Goal: Transaction & Acquisition: Purchase product/service

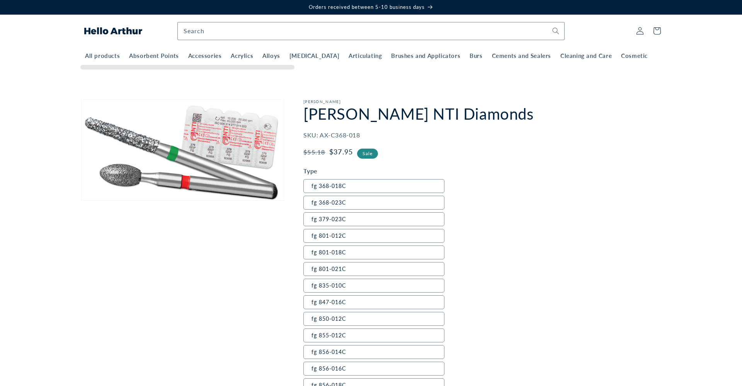
scroll to position [13, 0]
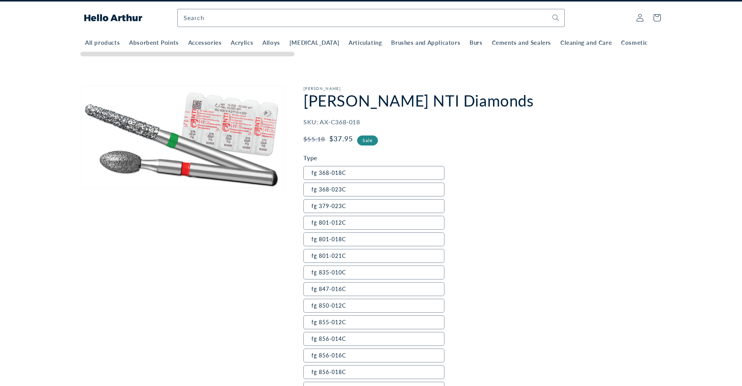
click at [657, 45] on span "Crowns" at bounding box center [668, 43] width 22 height 8
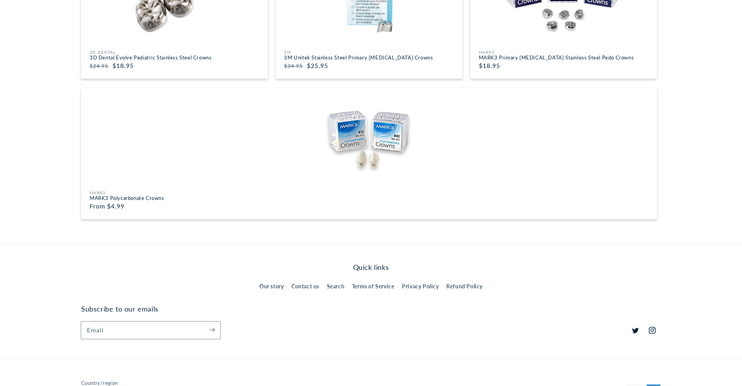
scroll to position [163, 0]
click at [392, 128] on img at bounding box center [368, 137] width 571 height 89
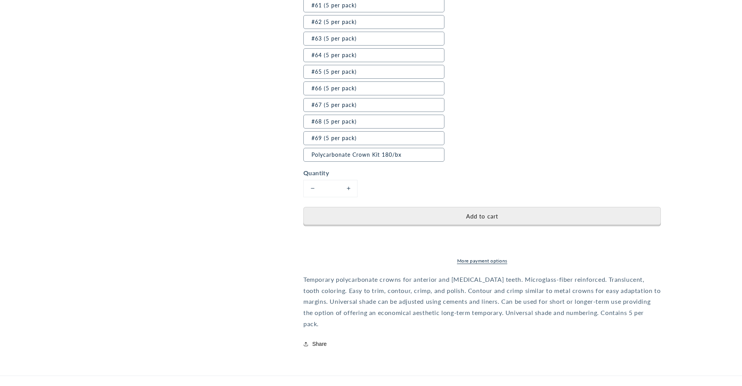
scroll to position [1035, 0]
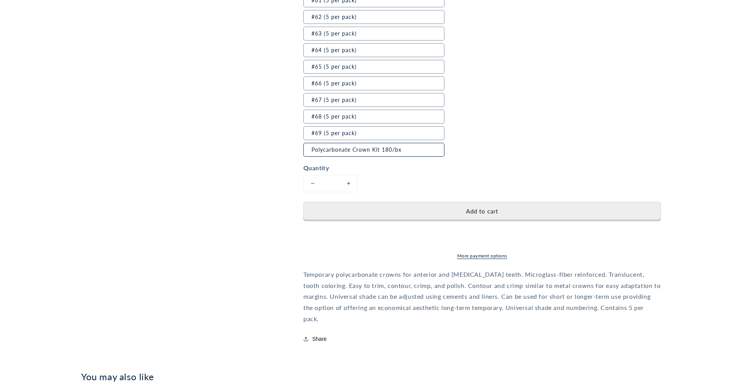
click at [406, 148] on label "Polycarbonate Crown Kit 180/bx" at bounding box center [373, 150] width 141 height 14
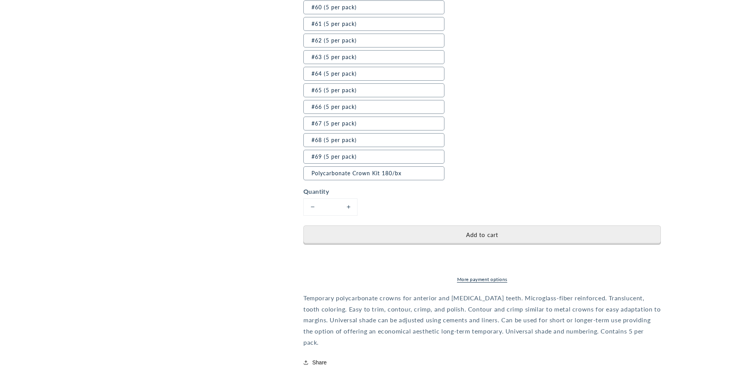
scroll to position [1014, 0]
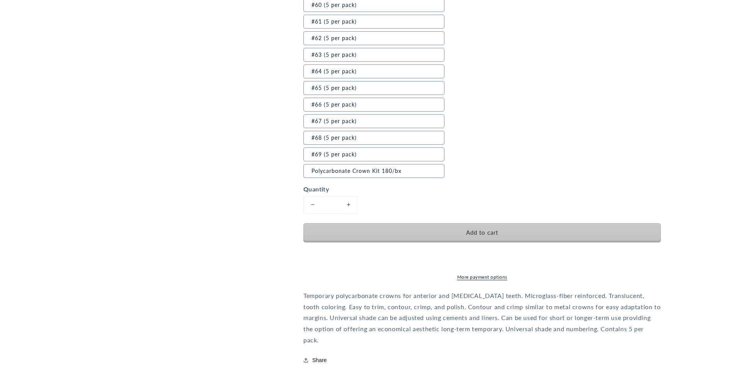
click at [488, 228] on button "Add to cart" at bounding box center [481, 232] width 357 height 19
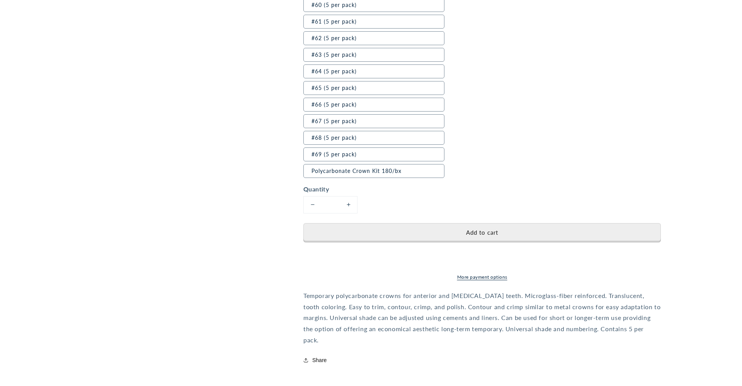
scroll to position [0, 0]
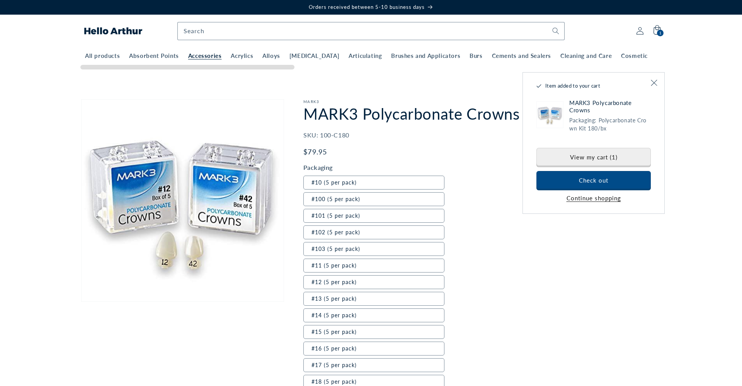
click at [214, 54] on span "Accessories" at bounding box center [205, 56] width 34 height 8
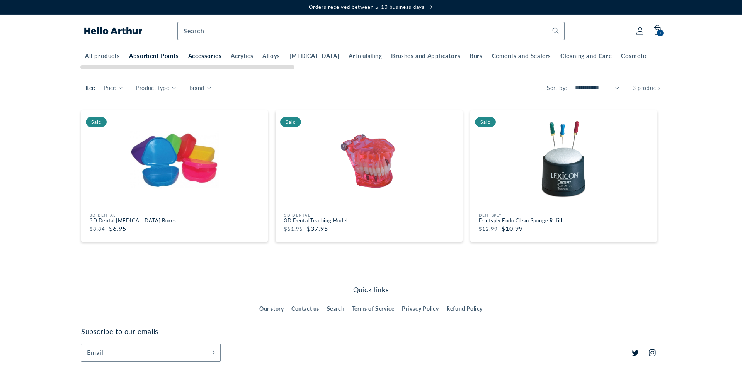
click at [141, 54] on span "Absorbent Points" at bounding box center [154, 56] width 50 height 8
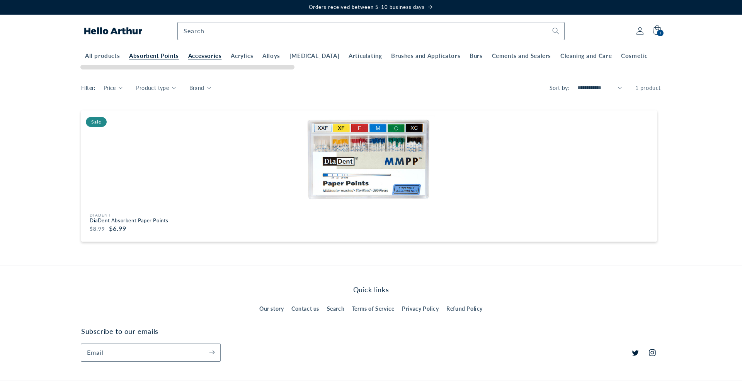
click at [200, 56] on span "Accessories" at bounding box center [205, 56] width 34 height 8
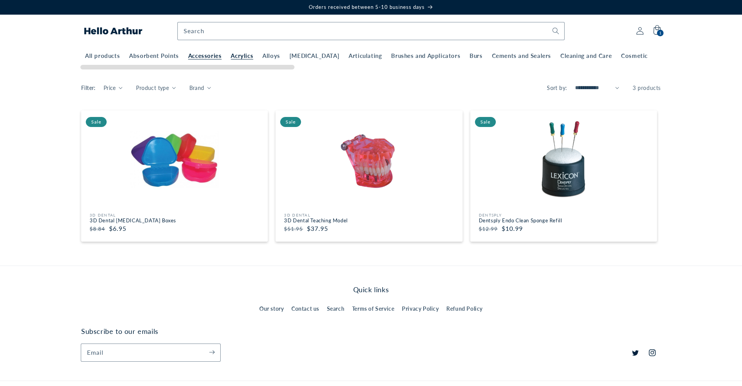
click at [237, 56] on span "Acrylics" at bounding box center [242, 56] width 22 height 8
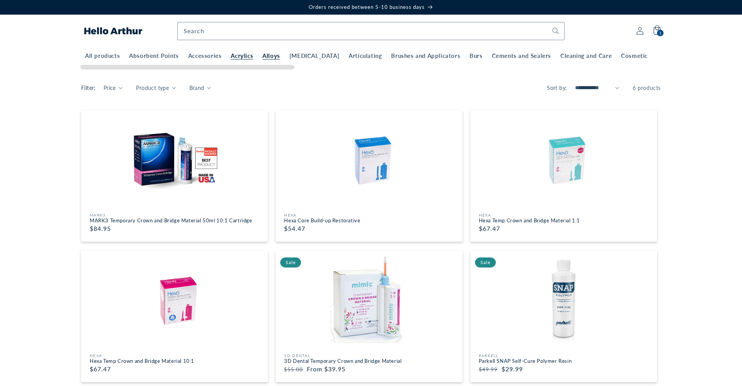
click at [264, 59] on span "Alloys" at bounding box center [271, 56] width 18 height 8
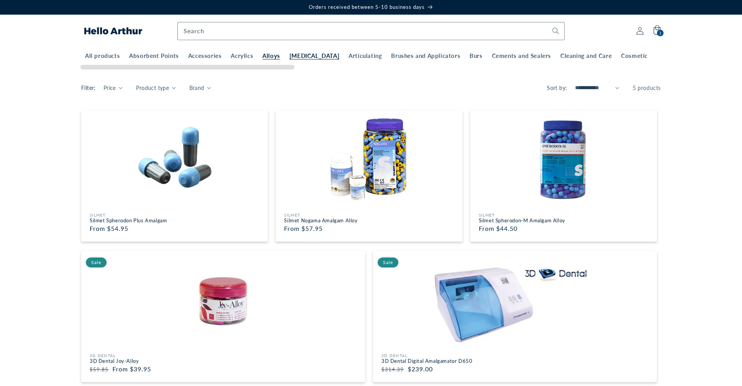
click at [300, 58] on span "[MEDICAL_DATA]" at bounding box center [314, 56] width 50 height 8
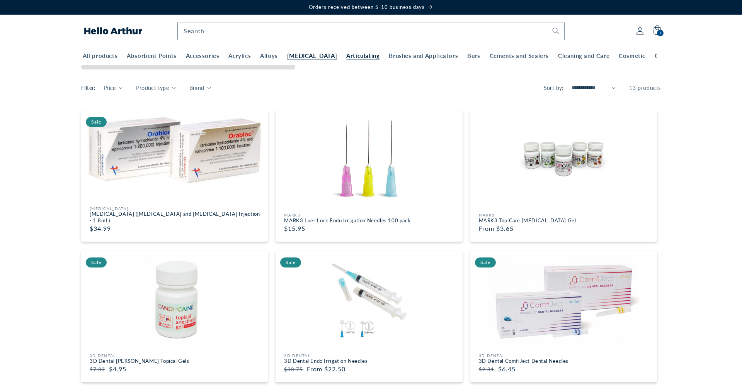
click at [346, 58] on span "Articulating" at bounding box center [362, 56] width 33 height 8
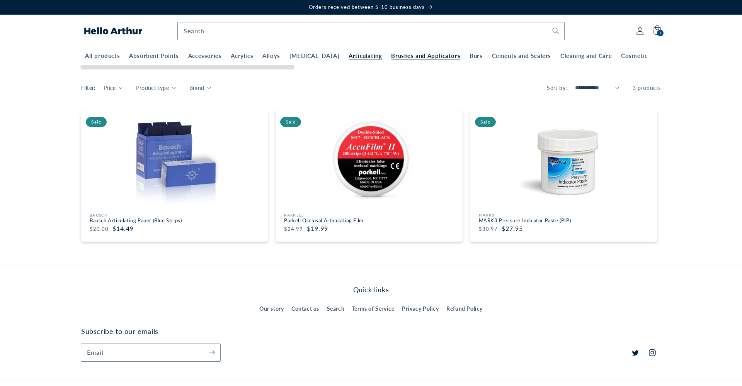
click at [391, 57] on span "Brushes and Applicators" at bounding box center [425, 56] width 69 height 8
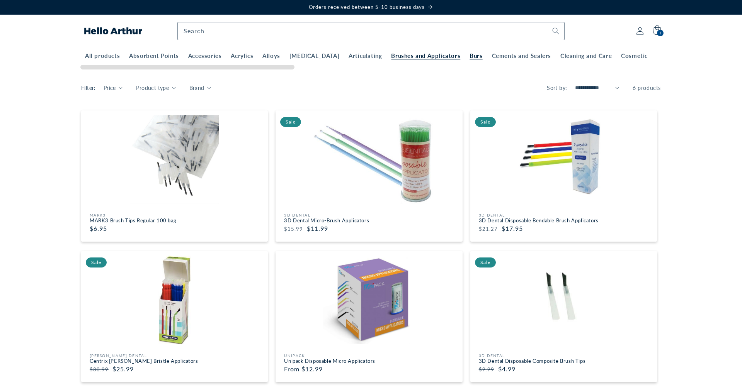
click at [469, 56] on span "Burs" at bounding box center [475, 56] width 13 height 8
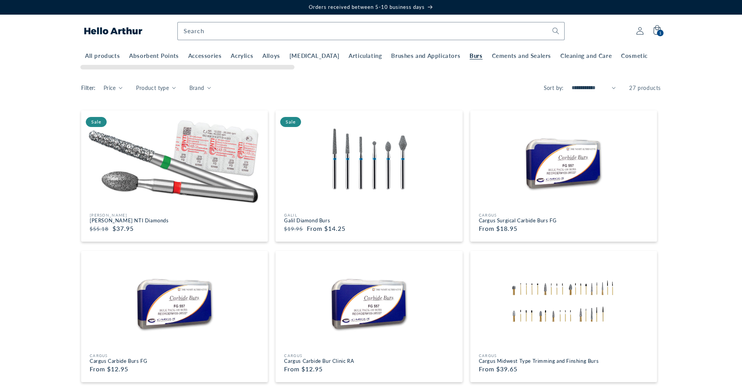
click at [492, 57] on span "Cements and Sealers" at bounding box center [521, 56] width 59 height 8
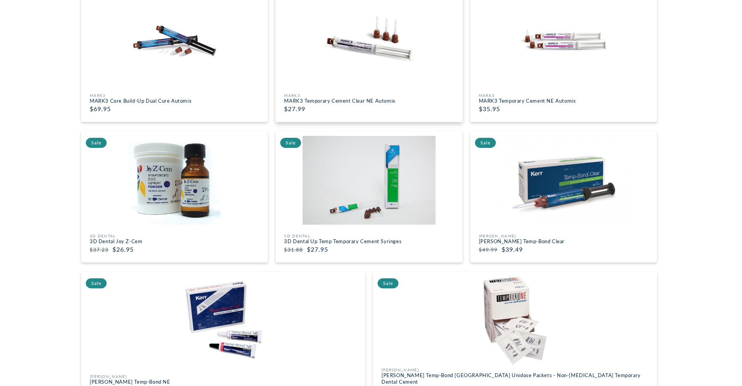
scroll to position [121, 0]
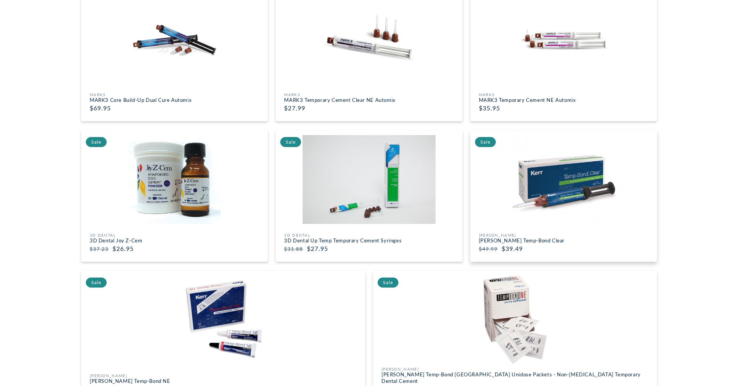
click at [574, 193] on img at bounding box center [563, 179] width 182 height 89
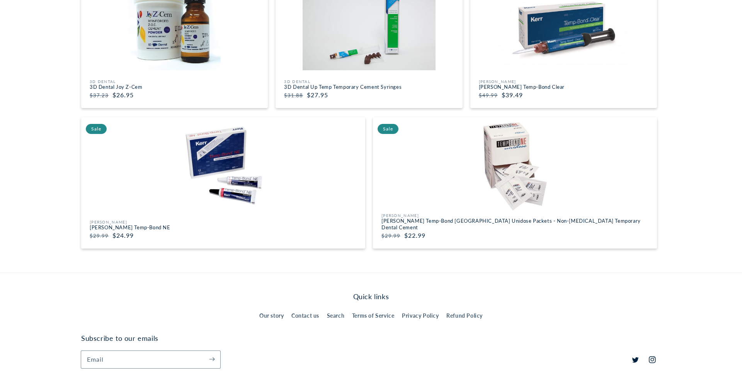
scroll to position [276, 0]
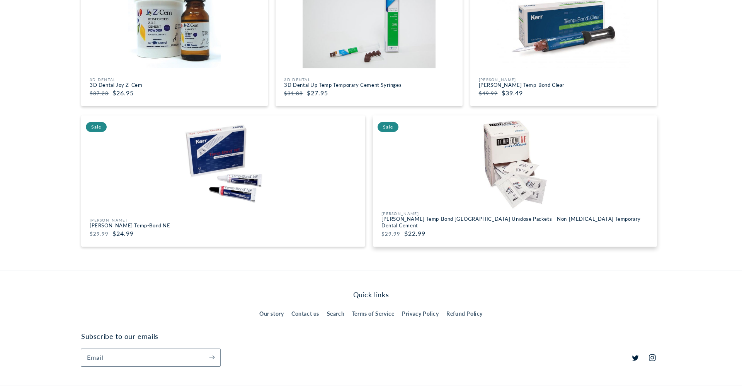
click at [457, 195] on img at bounding box center [514, 164] width 279 height 89
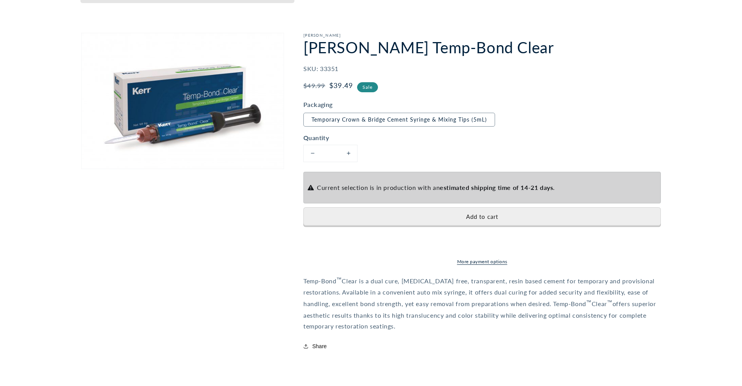
scroll to position [68, 0]
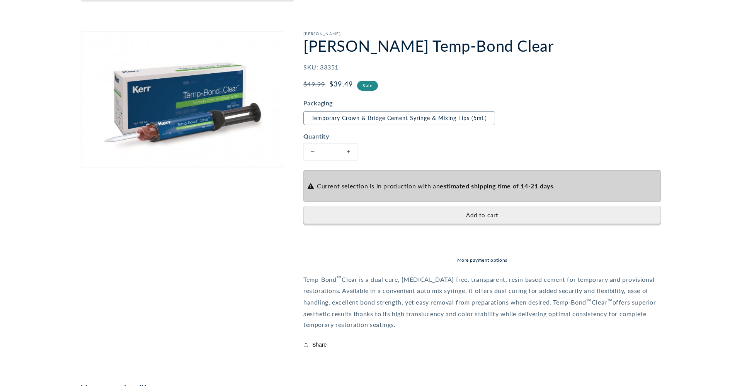
click at [347, 154] on button "Increase quantity for Kerr Temp-Bond Clear" at bounding box center [348, 152] width 17 height 17
click at [350, 152] on button "Increase quantity for Kerr Temp-Bond Clear" at bounding box center [348, 152] width 17 height 17
click at [349, 153] on button "Increase quantity for Kerr Temp-Bond Clear" at bounding box center [348, 152] width 17 height 17
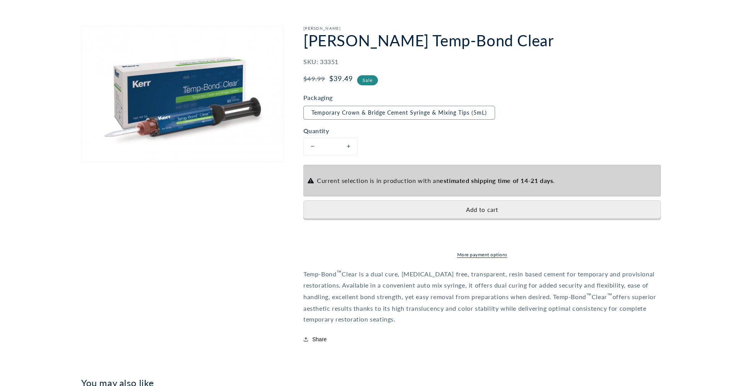
click at [349, 153] on button "Increase quantity for Kerr Temp-Bond Clear" at bounding box center [348, 146] width 17 height 17
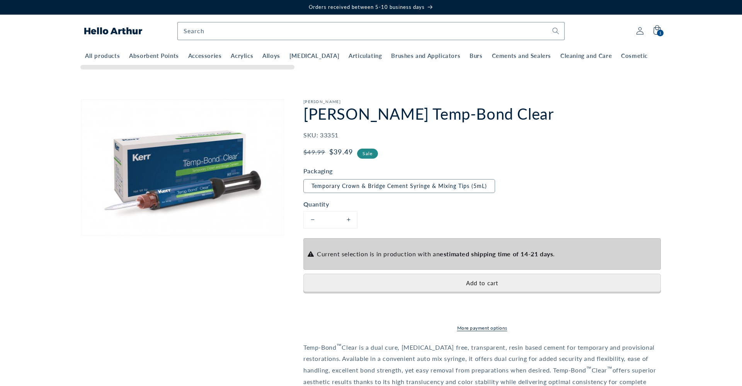
scroll to position [0, 0]
click at [350, 221] on button "Increase quantity for Kerr Temp-Bond Clear" at bounding box center [348, 220] width 17 height 17
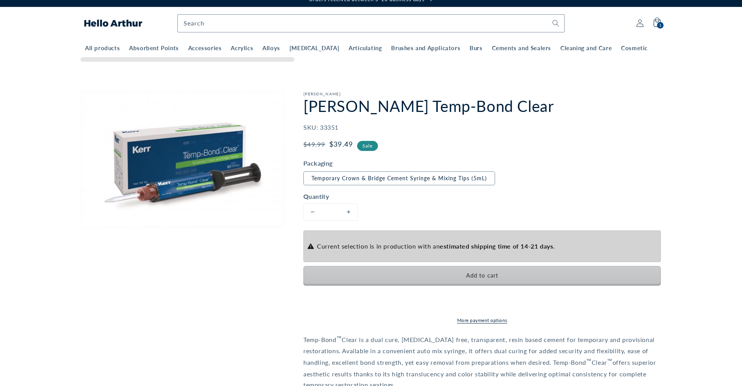
click at [480, 282] on button "Add to cart" at bounding box center [481, 275] width 357 height 19
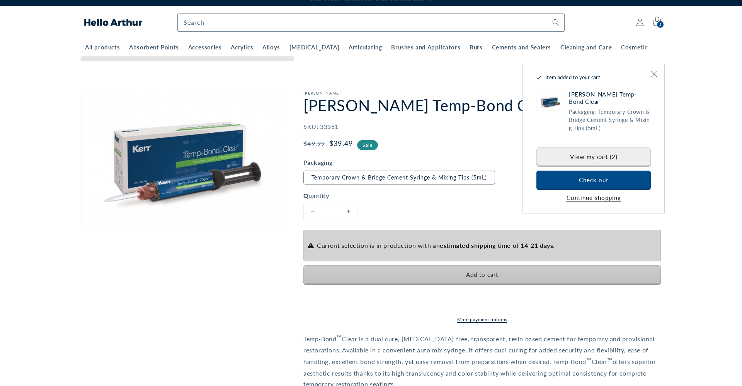
scroll to position [8, 0]
click at [490, 273] on span "Add to cart" at bounding box center [482, 274] width 32 height 7
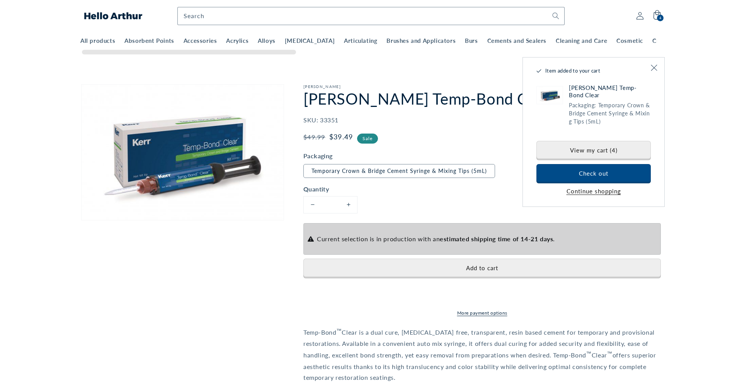
scroll to position [13, 0]
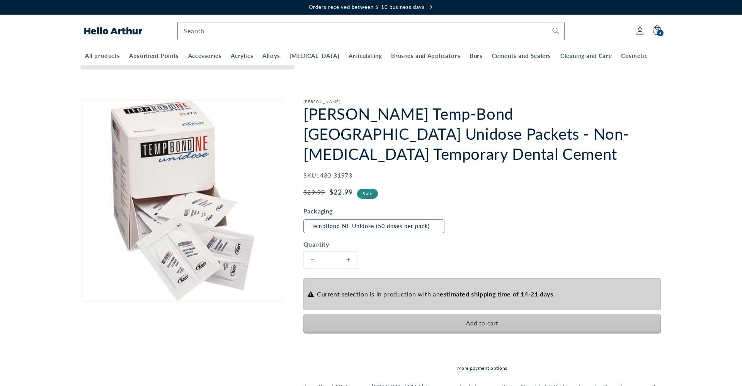
click at [475, 320] on span "Add to cart" at bounding box center [482, 323] width 32 height 7
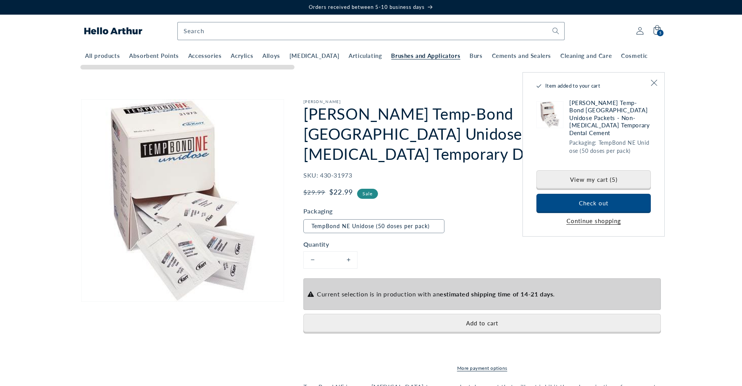
click at [402, 58] on span "Brushes and Applicators" at bounding box center [425, 56] width 69 height 8
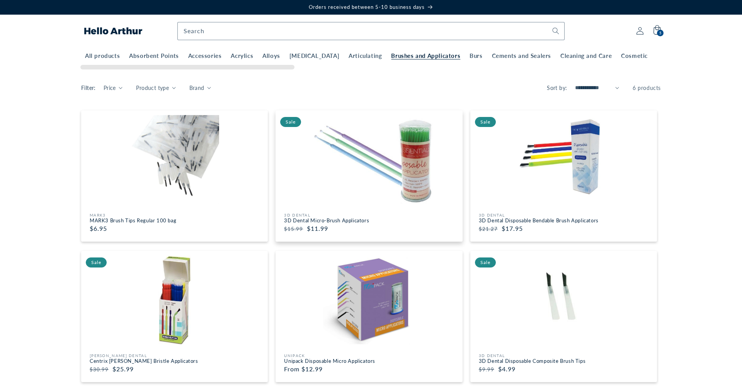
click at [370, 174] on img at bounding box center [369, 159] width 182 height 89
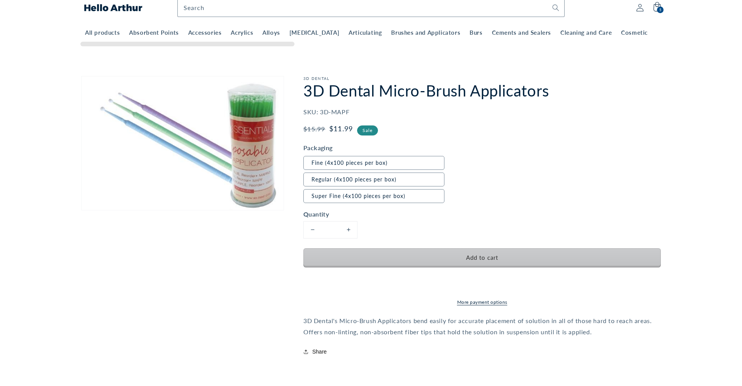
scroll to position [23, 0]
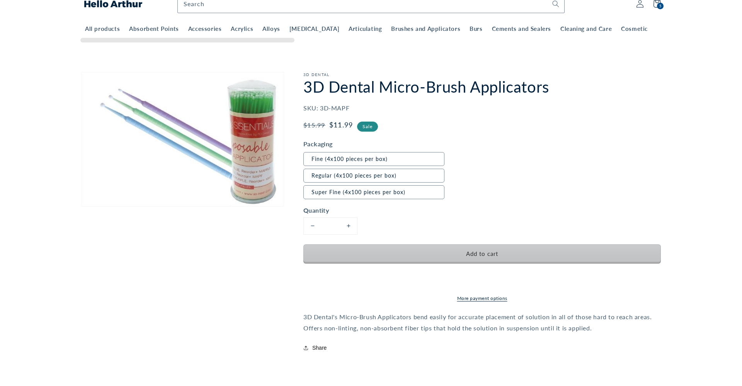
click at [473, 255] on span "Add to cart" at bounding box center [482, 253] width 32 height 7
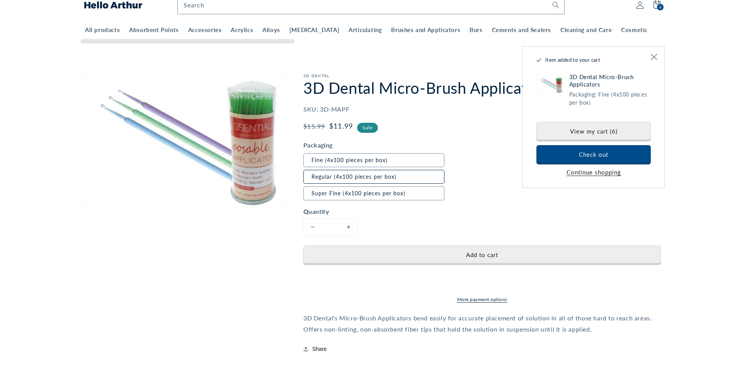
scroll to position [26, 0]
click at [365, 176] on label "Regular (4x100 pieces per box)" at bounding box center [373, 177] width 141 height 14
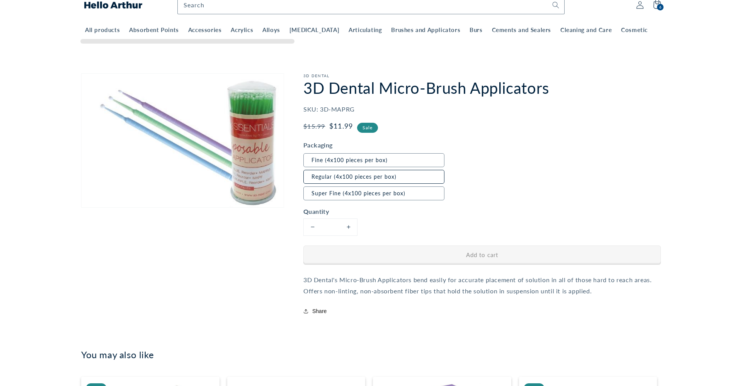
scroll to position [25, 0]
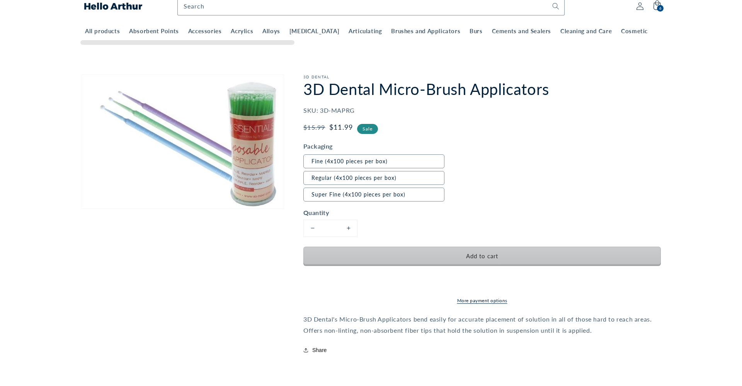
click at [481, 258] on span "Add to cart" at bounding box center [482, 256] width 32 height 7
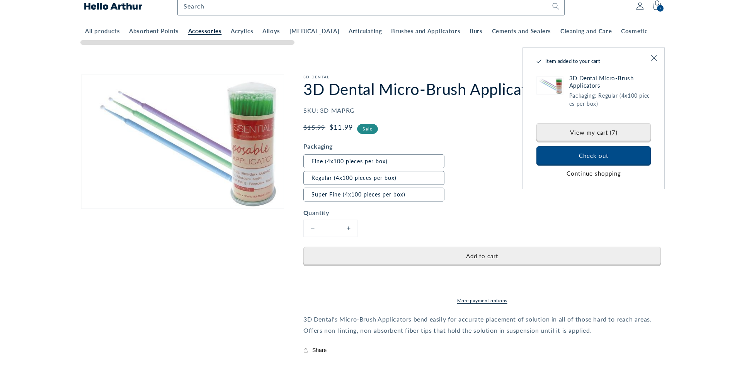
click at [205, 31] on span "Accessories" at bounding box center [205, 31] width 34 height 8
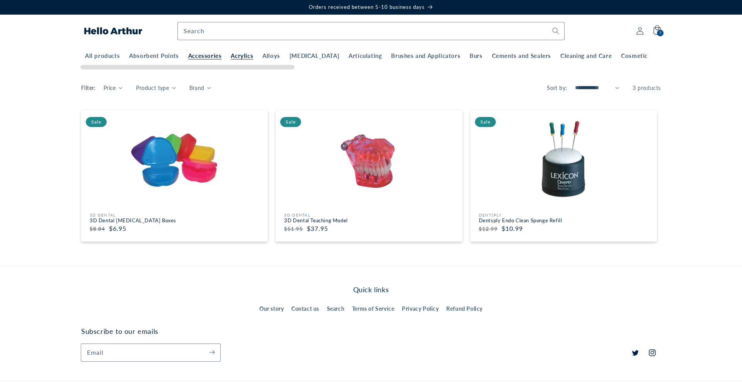
click at [240, 55] on span "Acrylics" at bounding box center [242, 56] width 22 height 8
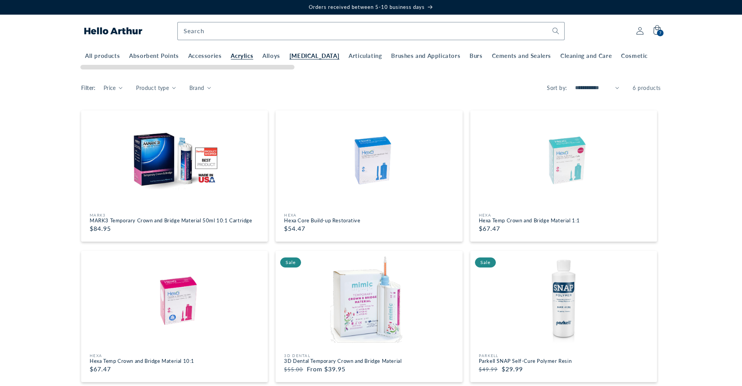
click at [306, 57] on span "[MEDICAL_DATA]" at bounding box center [314, 56] width 50 height 8
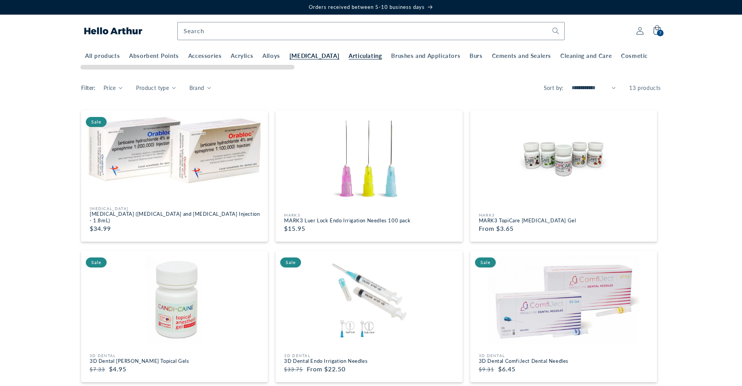
click at [350, 55] on span "Articulating" at bounding box center [364, 56] width 33 height 8
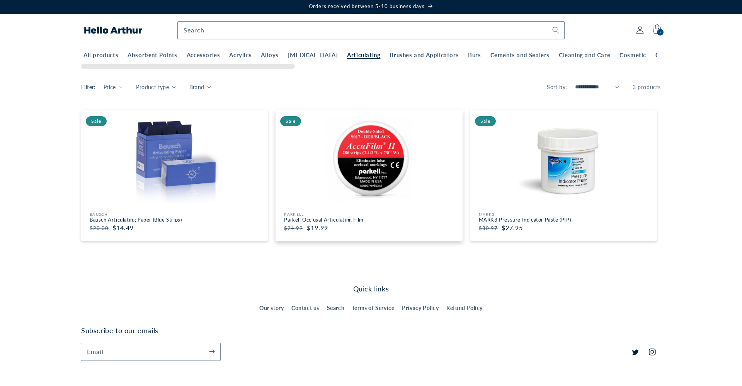
scroll to position [1, 0]
click at [139, 171] on img at bounding box center [174, 158] width 182 height 89
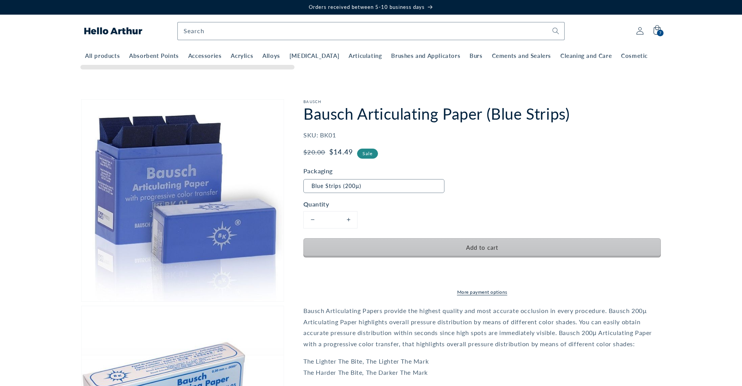
click at [486, 247] on span "Add to cart" at bounding box center [482, 247] width 32 height 7
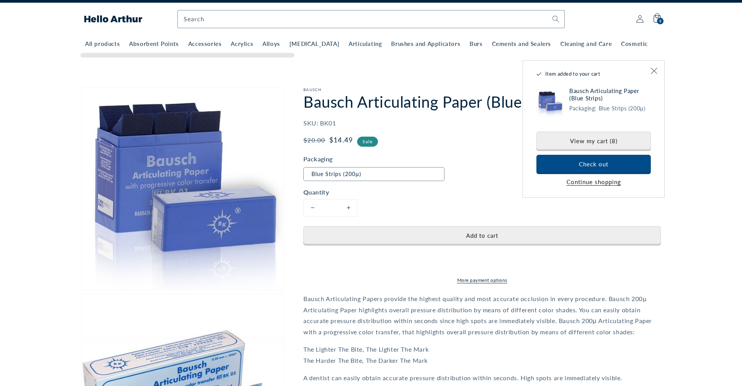
scroll to position [12, 0]
click at [338, 45] on span "Articulating" at bounding box center [354, 44] width 33 height 8
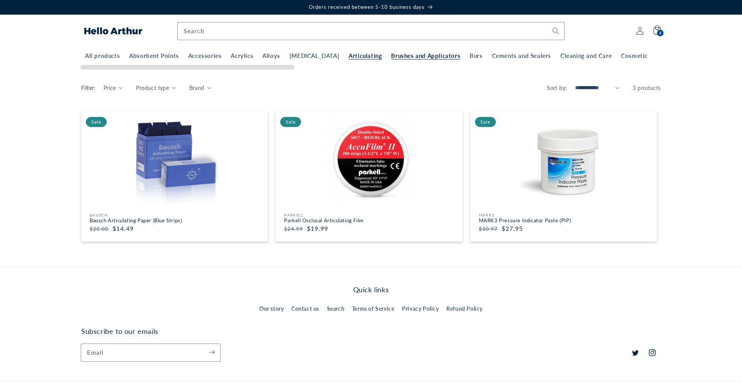
click at [411, 58] on span "Brushes and Applicators" at bounding box center [425, 56] width 69 height 8
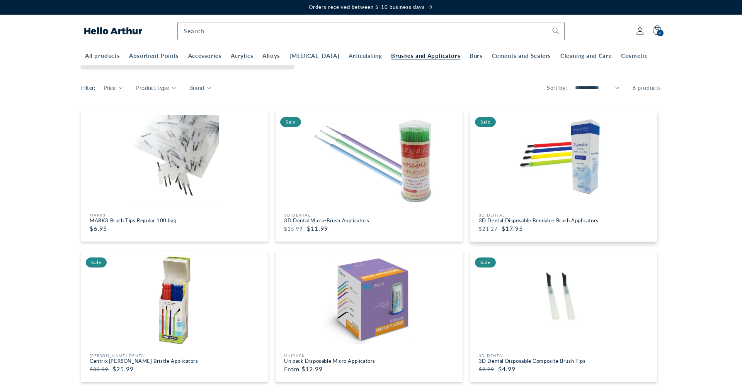
click at [565, 223] on h3 "3D Dental Disposable Bendable Brush Applicators" at bounding box center [566, 220] width 174 height 7
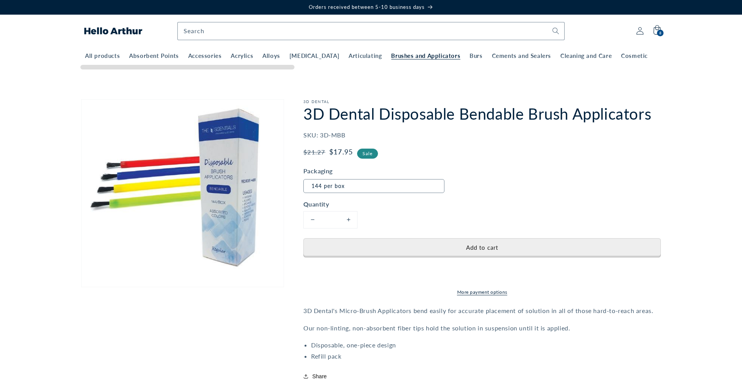
click at [409, 56] on span "Brushes and Applicators" at bounding box center [425, 56] width 69 height 8
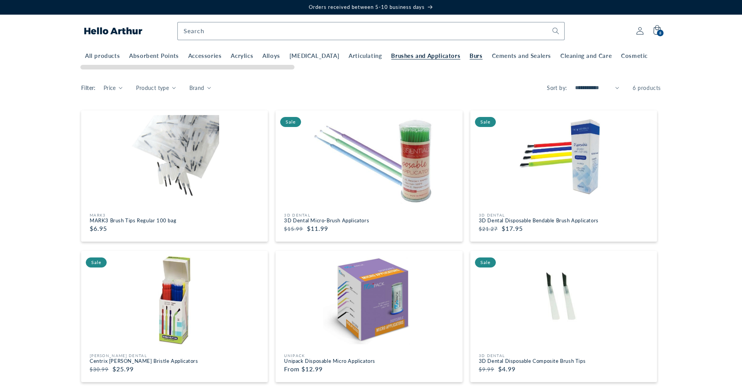
click at [469, 55] on span "Burs" at bounding box center [475, 56] width 13 height 8
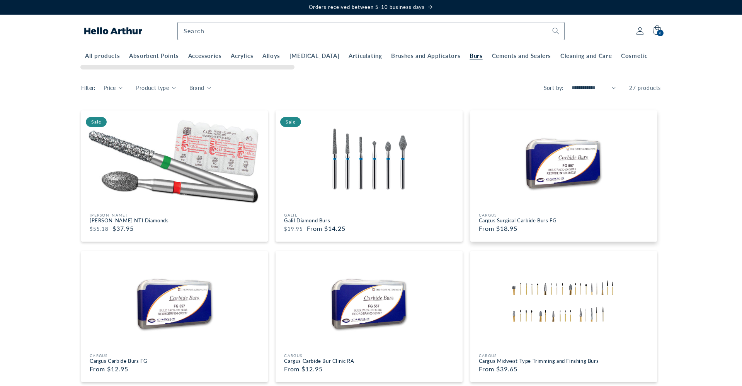
click at [564, 218] on h3 "Cargus Surgical Carbide Burs FG" at bounding box center [566, 220] width 174 height 7
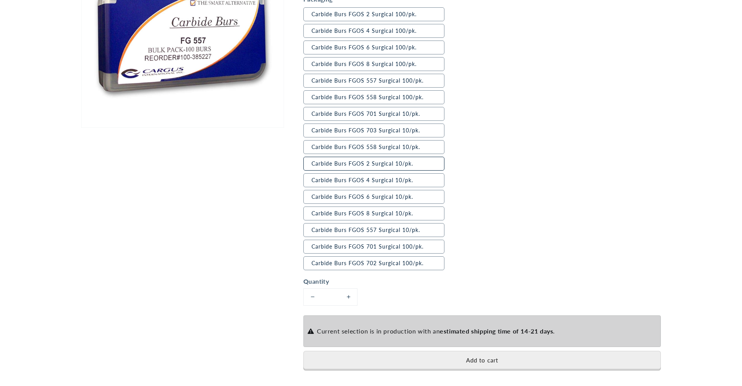
scroll to position [177, 0]
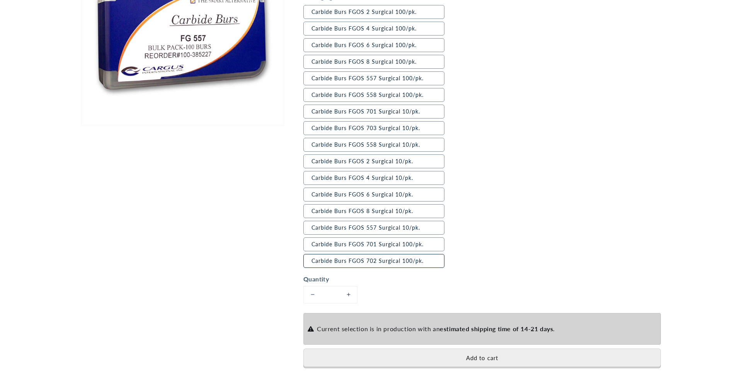
click at [391, 262] on label "Carbide Burs FGOS 702 Surgical 100/pk." at bounding box center [373, 261] width 141 height 14
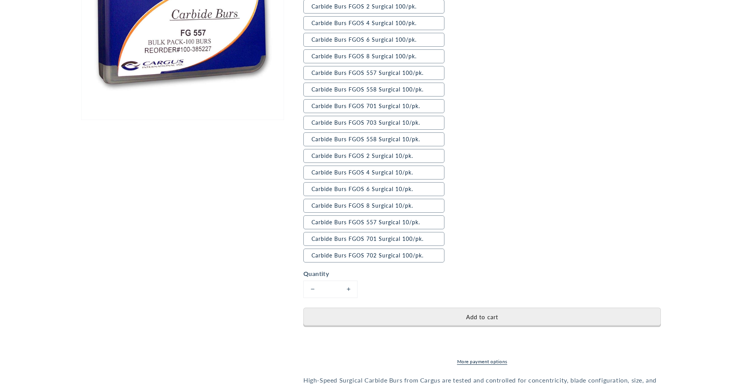
scroll to position [182, 0]
click at [397, 243] on label "Carbide Burs FGOS 701 Surgical 100/pk." at bounding box center [373, 239] width 141 height 14
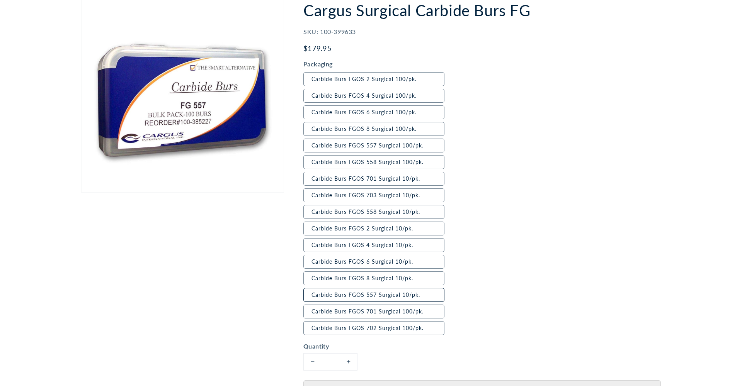
scroll to position [113, 0]
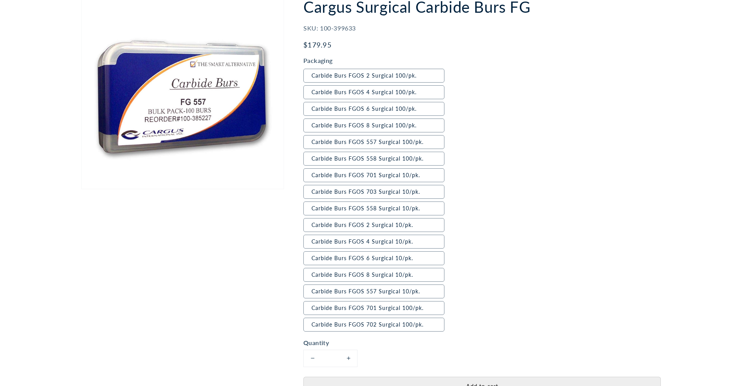
click at [397, 301] on fieldset "Packaging Carbide Burs FGOS 2 Surgical 100/pk. Carbide Burs FGOS 4 Surgical 100…" at bounding box center [374, 194] width 143 height 277
click at [396, 291] on label "Carbide Burs FGOS 557 Surgical 10/pk." at bounding box center [373, 292] width 141 height 14
click at [352, 359] on button "Increase quantity for Cargus Surgical Carbide Burs FG" at bounding box center [348, 358] width 17 height 17
click at [349, 359] on button "Increase quantity for Cargus Surgical Carbide Burs FG" at bounding box center [348, 358] width 17 height 17
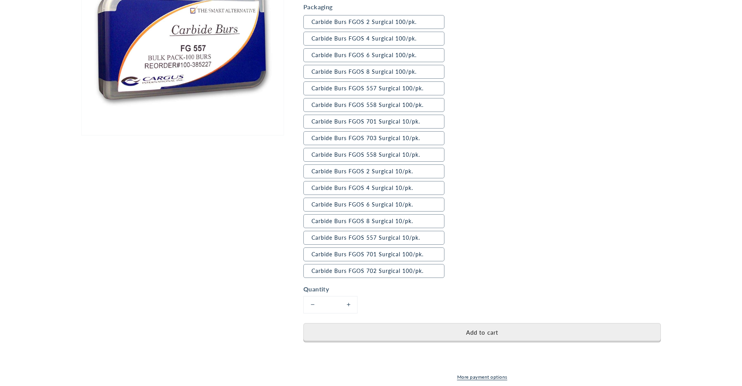
scroll to position [164, 0]
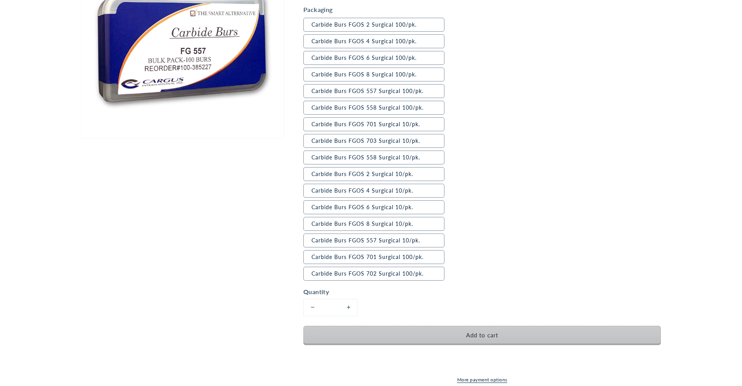
click at [429, 336] on button "Add to cart" at bounding box center [481, 335] width 357 height 19
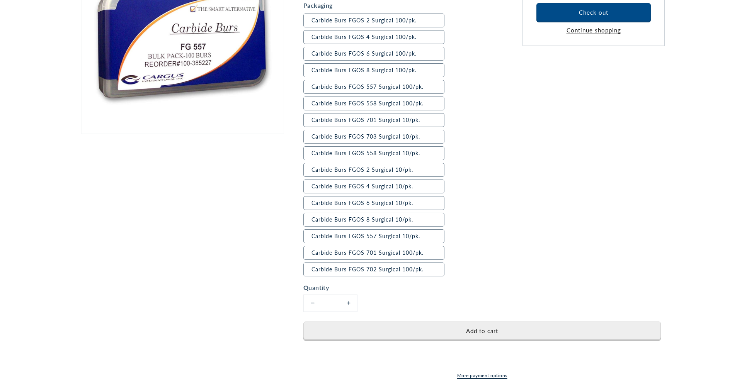
scroll to position [170, 0]
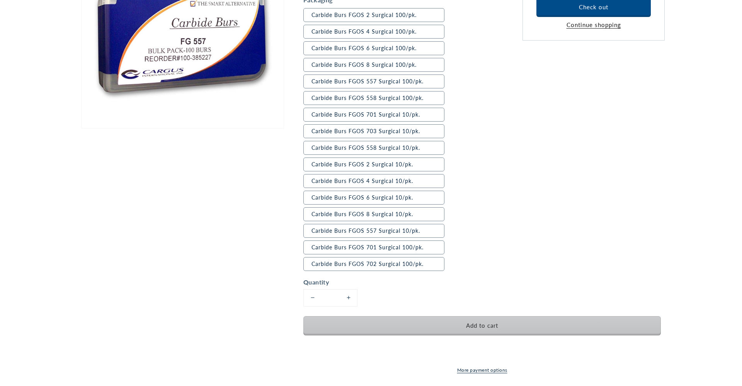
click at [466, 328] on button "Add to cart" at bounding box center [481, 325] width 357 height 19
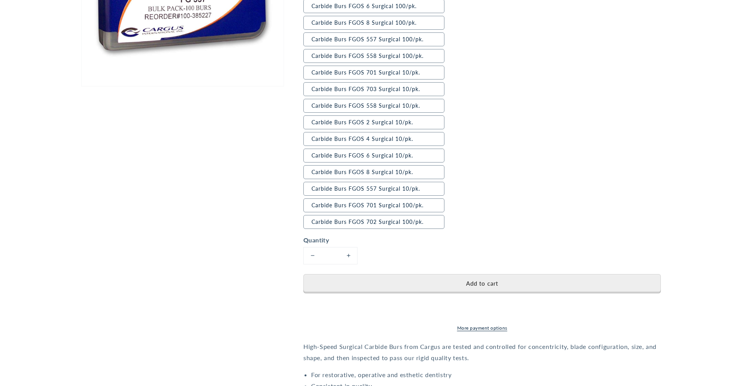
scroll to position [216, 0]
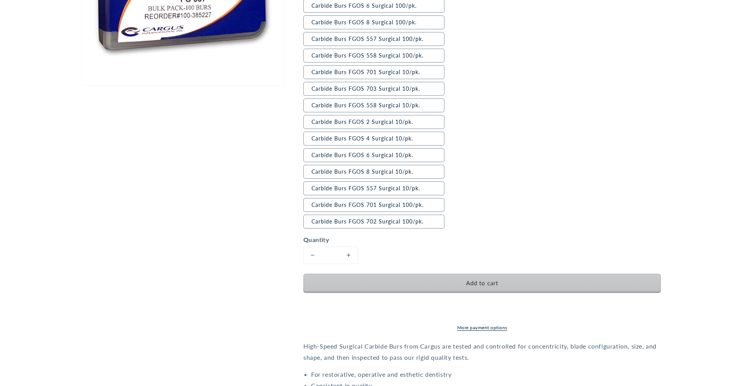
click at [472, 285] on span "Add to cart" at bounding box center [482, 283] width 32 height 7
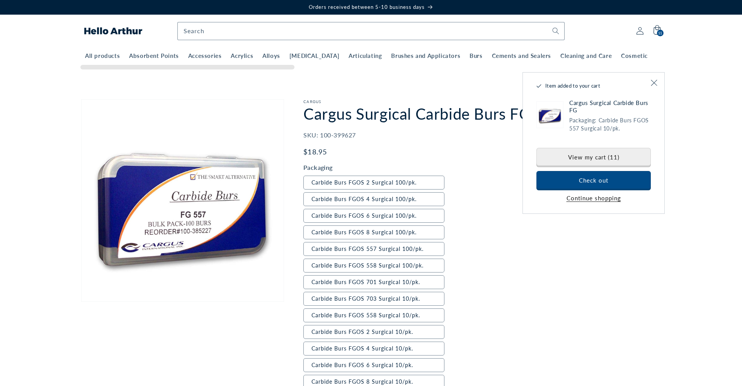
scroll to position [0, 0]
click at [492, 54] on span "Cements and Sealers" at bounding box center [521, 56] width 59 height 8
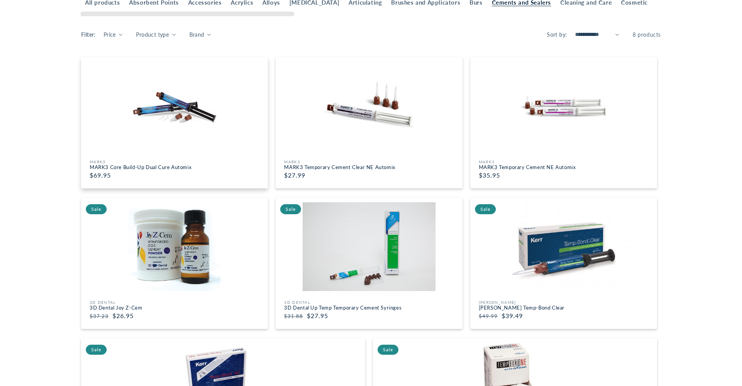
scroll to position [58, 0]
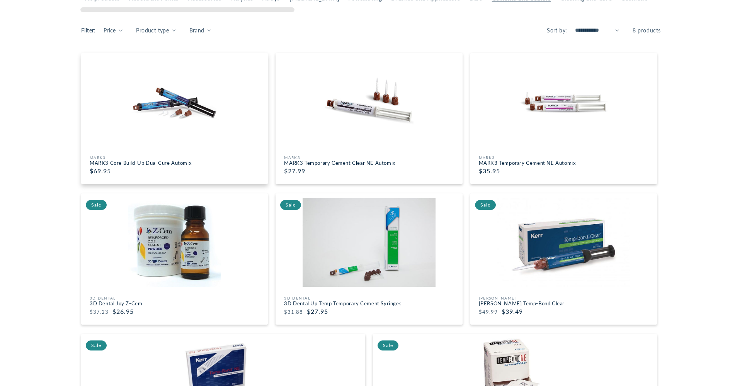
click at [221, 146] on div at bounding box center [174, 101] width 182 height 93
click at [179, 119] on img at bounding box center [174, 101] width 182 height 89
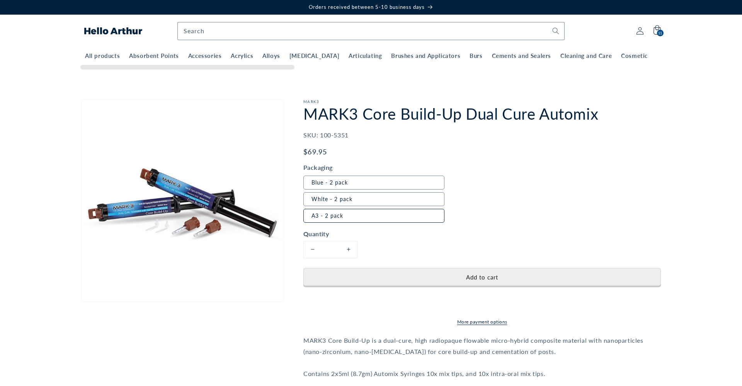
click at [332, 216] on label "A3 - 2 pack" at bounding box center [373, 216] width 141 height 14
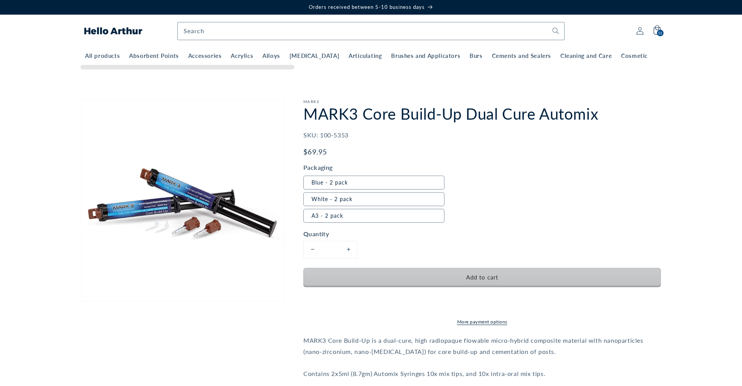
click at [492, 275] on span "Add to cart" at bounding box center [482, 277] width 32 height 7
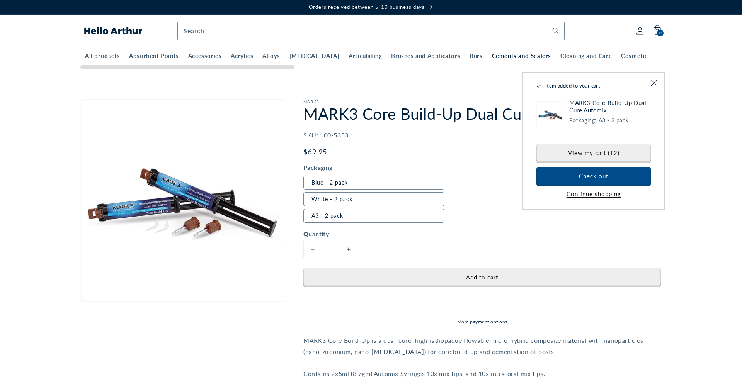
click at [504, 57] on span "Cements and Sealers" at bounding box center [521, 56] width 59 height 8
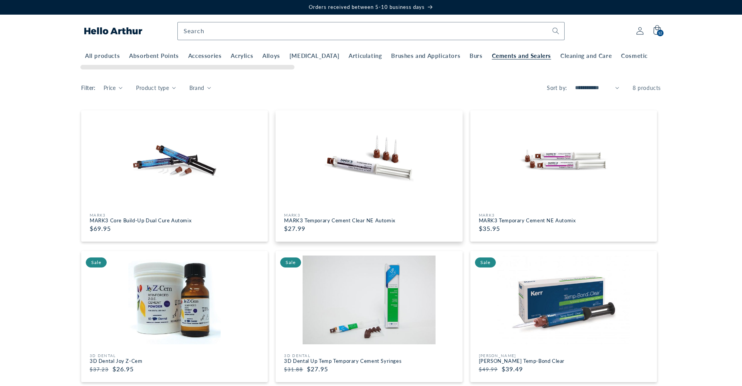
click at [428, 194] on img at bounding box center [369, 159] width 182 height 89
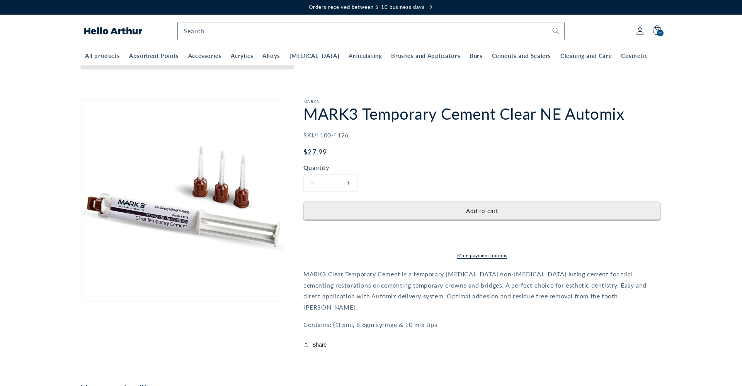
click at [348, 185] on button "Increase quantity for MARK3 Temporary Cement Clear NE Automix" at bounding box center [348, 183] width 17 height 17
click at [349, 183] on button "Increase quantity for MARK3 Temporary Cement Clear NE Automix" at bounding box center [348, 183] width 17 height 17
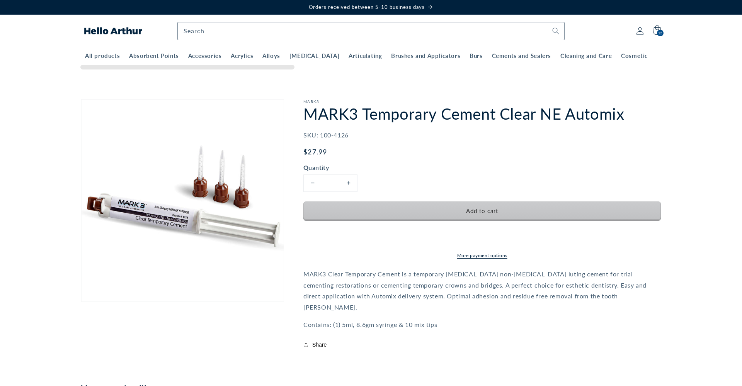
click at [472, 211] on span "Add to cart" at bounding box center [482, 210] width 32 height 7
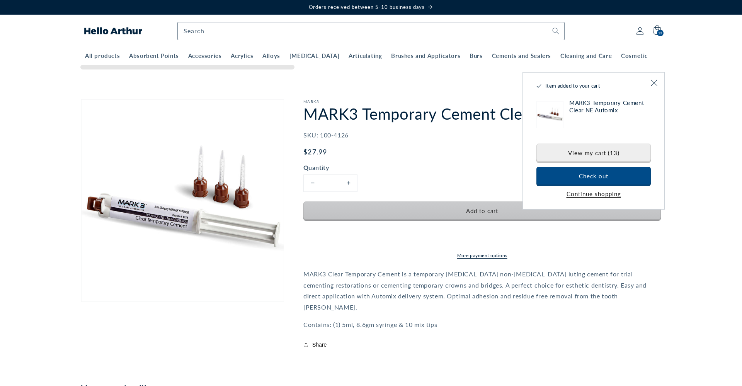
click at [472, 211] on span "Add to cart" at bounding box center [482, 210] width 32 height 7
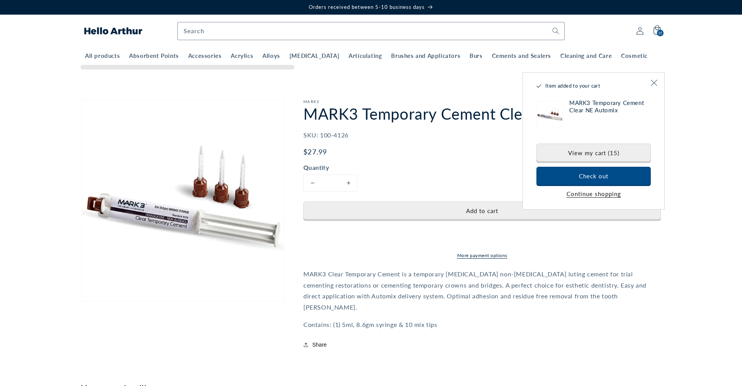
scroll to position [1, 0]
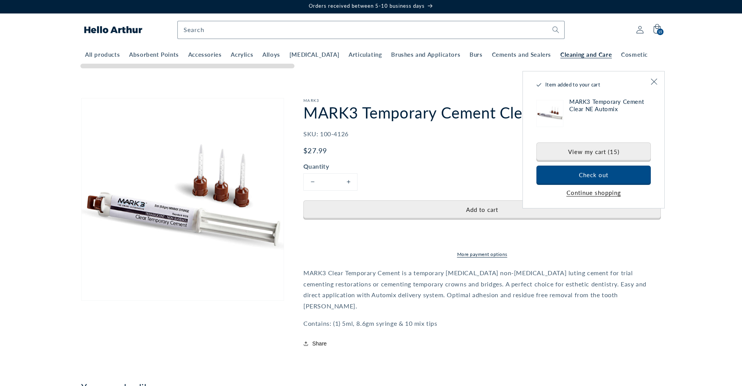
click at [561, 55] on span "Cleaning and Care" at bounding box center [585, 55] width 51 height 8
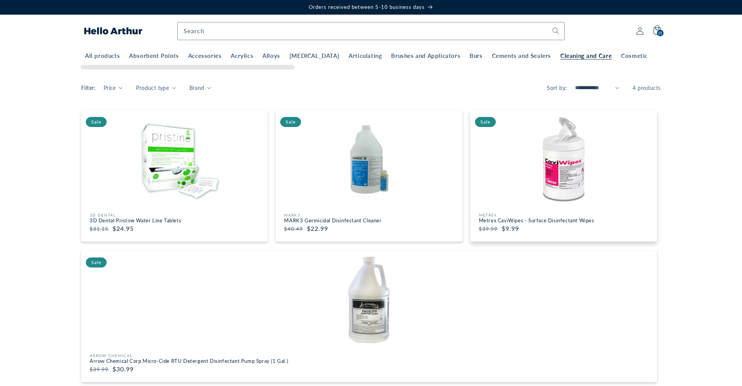
click at [573, 174] on img at bounding box center [563, 159] width 182 height 89
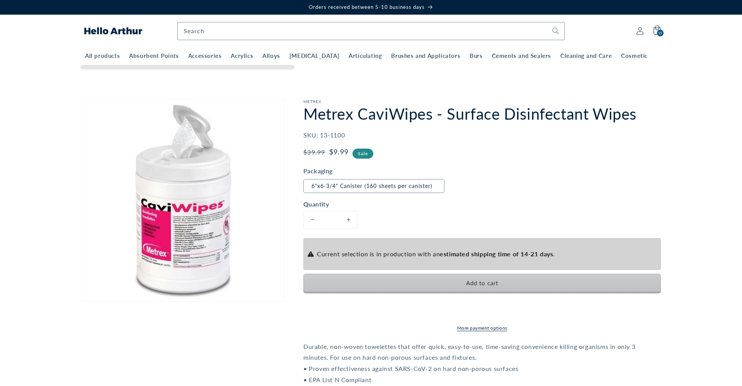
click at [475, 281] on span "Add to cart" at bounding box center [482, 283] width 32 height 7
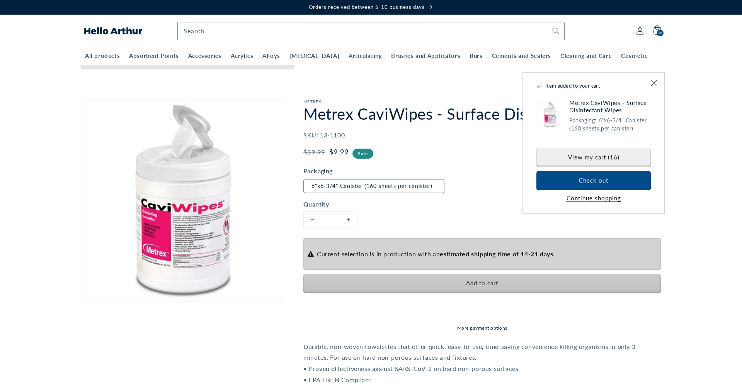
click at [475, 281] on span "Add to cart" at bounding box center [482, 283] width 32 height 7
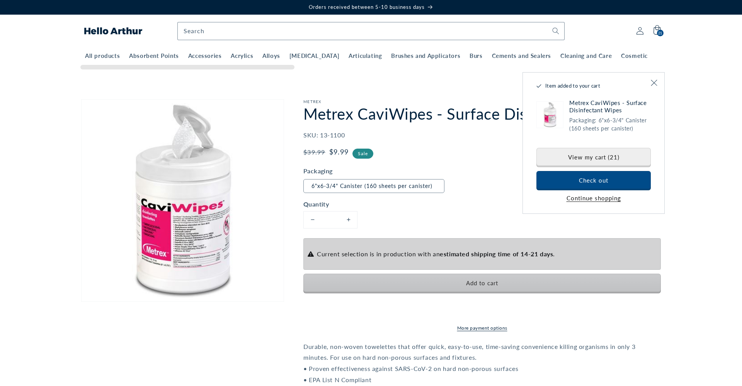
click at [475, 281] on span "Add to cart" at bounding box center [482, 283] width 32 height 7
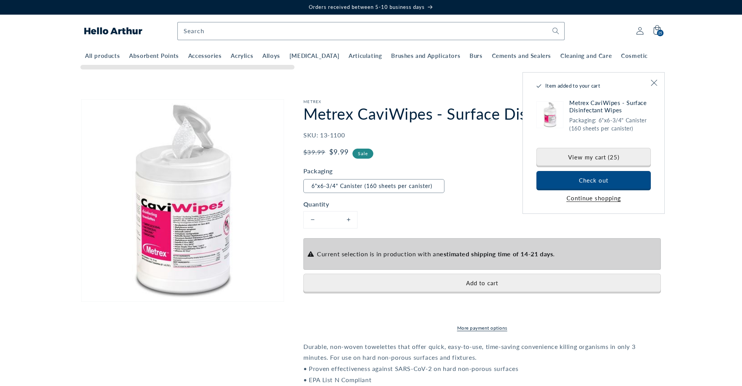
click at [348, 219] on button "Increase quantity for Metrex CaviWipes - Surface Disinfectant Wipes" at bounding box center [348, 220] width 17 height 17
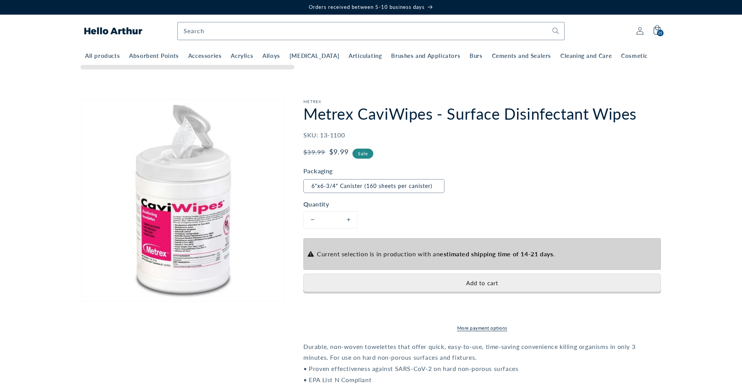
click at [348, 219] on button "Increase quantity for Metrex CaviWipes - Surface Disinfectant Wipes" at bounding box center [348, 220] width 17 height 17
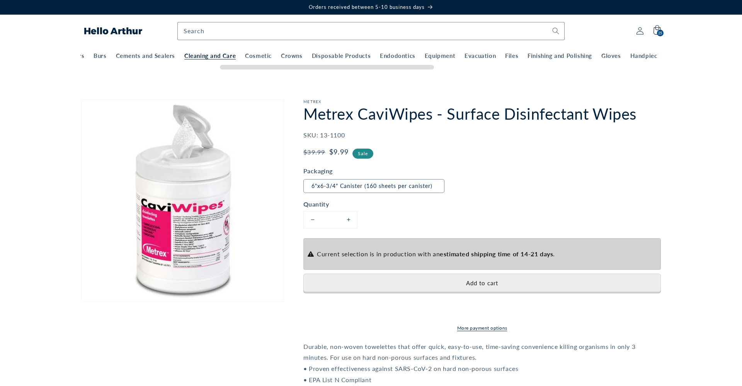
click at [199, 57] on span "Cleaning and Care" at bounding box center [209, 56] width 51 height 8
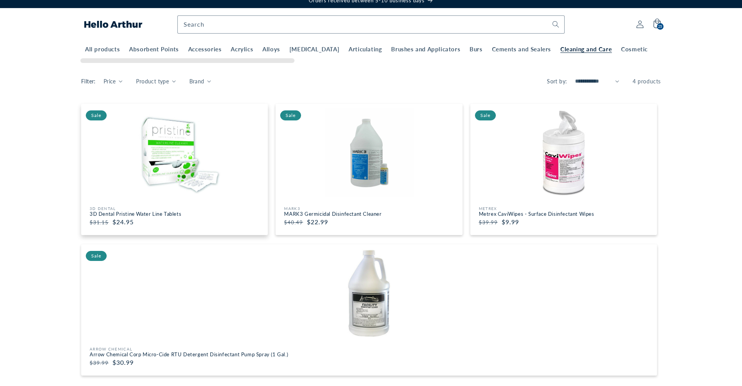
scroll to position [7, 0]
click at [178, 169] on img at bounding box center [174, 152] width 182 height 89
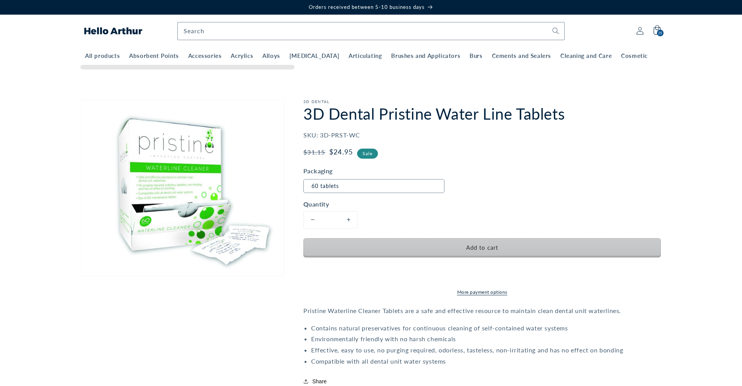
click at [495, 245] on span "Add to cart" at bounding box center [482, 247] width 32 height 7
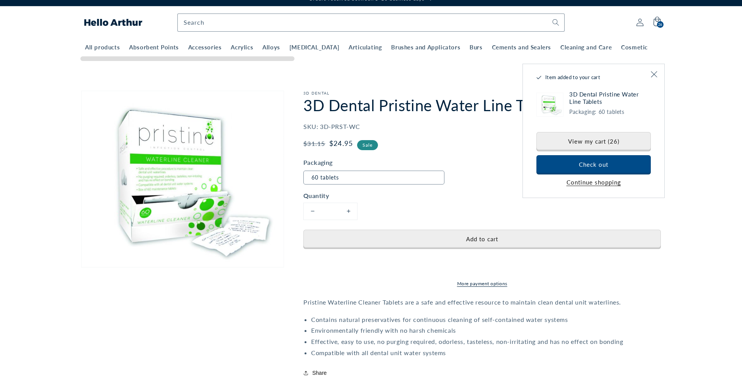
scroll to position [8, 0]
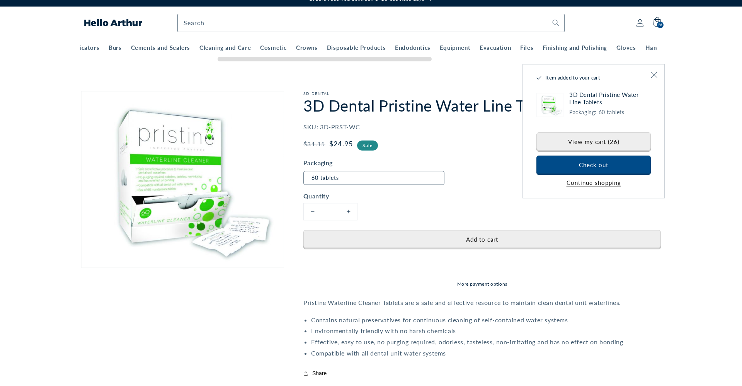
click at [424, 62] on div at bounding box center [368, 60] width 576 height 6
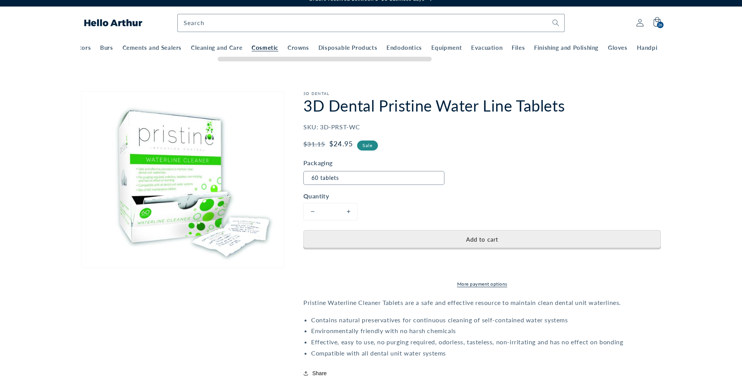
click at [251, 48] on span "Cosmetic" at bounding box center [264, 48] width 27 height 8
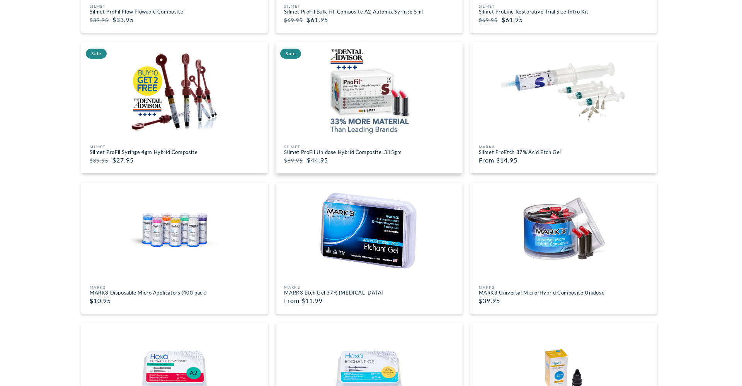
scroll to position [351, 0]
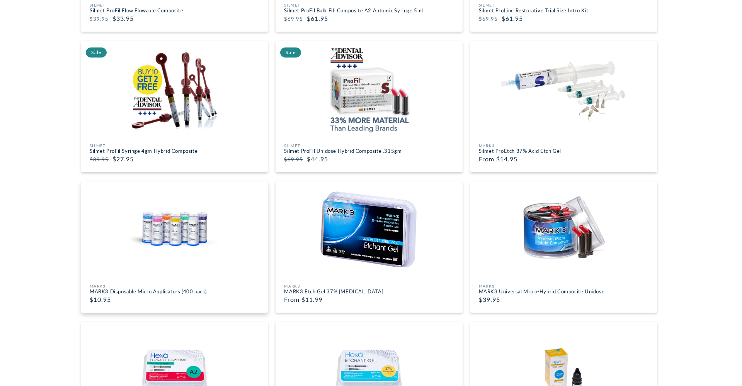
click at [153, 231] on img at bounding box center [174, 230] width 182 height 89
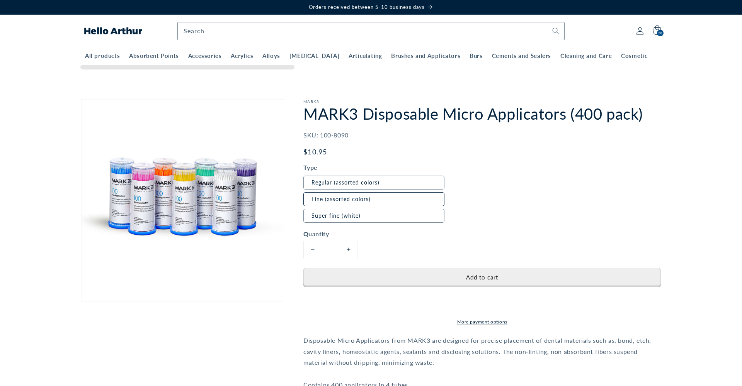
click at [317, 199] on label "Fine (assorted colors)" at bounding box center [373, 199] width 141 height 14
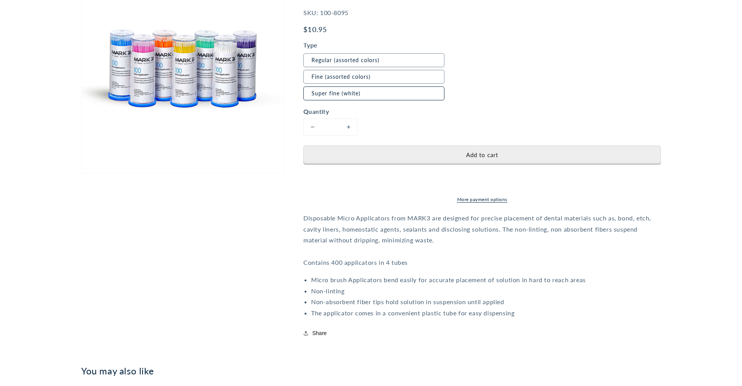
click at [313, 82] on fieldset "Type Regular (assorted colors) Fine (assorted colors) Super fine (white)" at bounding box center [374, 71] width 143 height 61
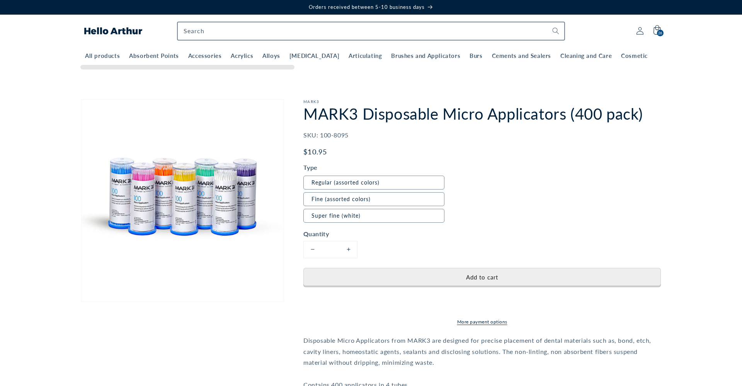
scroll to position [0, 0]
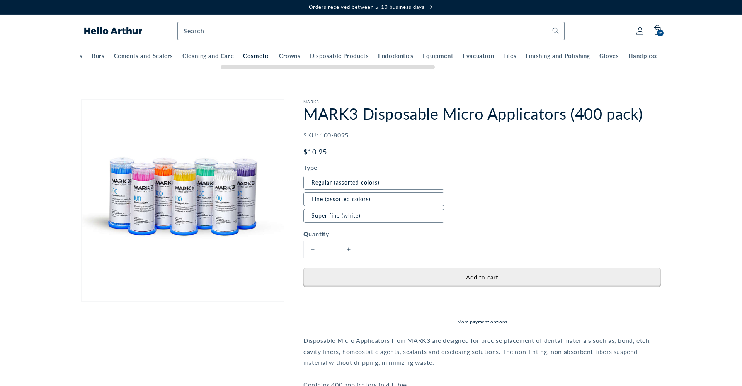
click at [243, 58] on span "Cosmetic" at bounding box center [256, 56] width 27 height 8
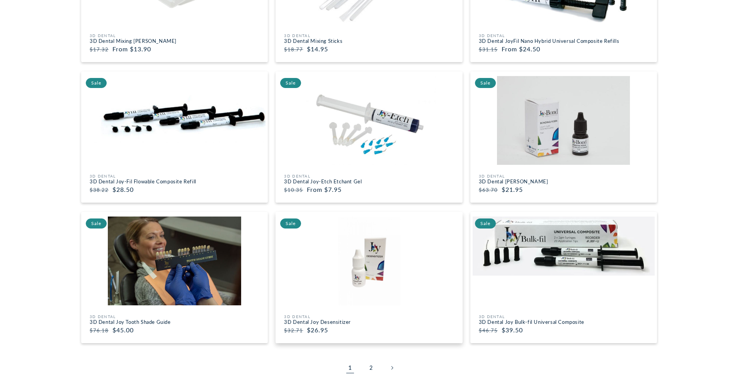
scroll to position [883, 0]
click at [391, 368] on icon "Next page" at bounding box center [392, 368] width 2 height 4
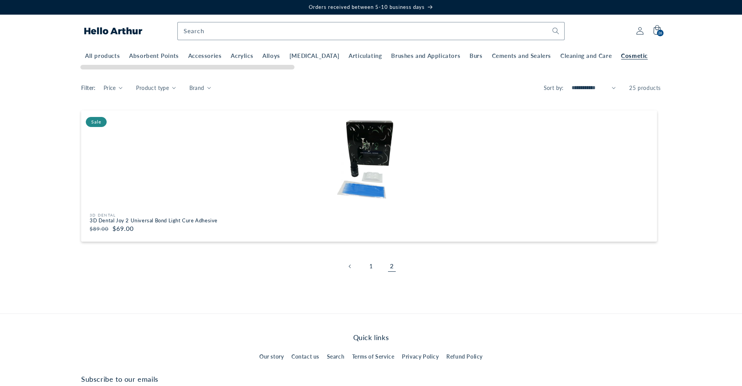
click at [621, 54] on span "Cosmetic" at bounding box center [634, 56] width 27 height 8
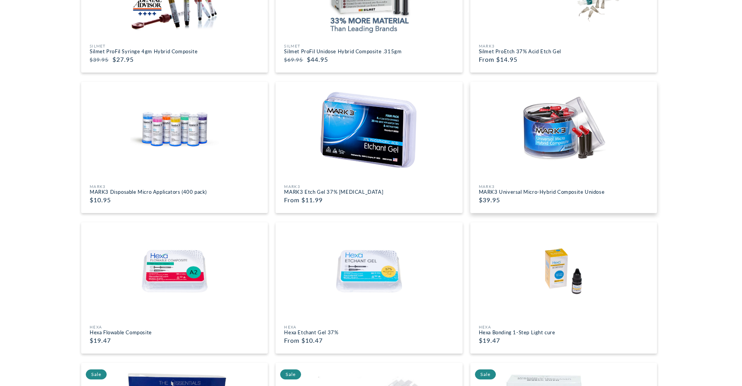
scroll to position [450, 0]
click at [414, 153] on img at bounding box center [369, 131] width 182 height 89
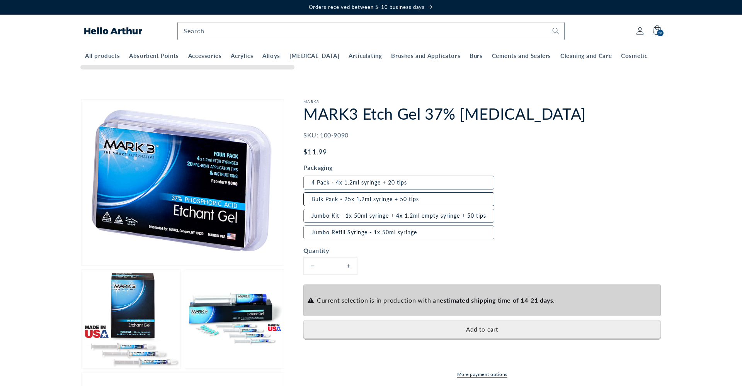
click at [432, 197] on label "Bulk Pack - 25x 1.2ml syringe + 50 tips" at bounding box center [398, 199] width 191 height 14
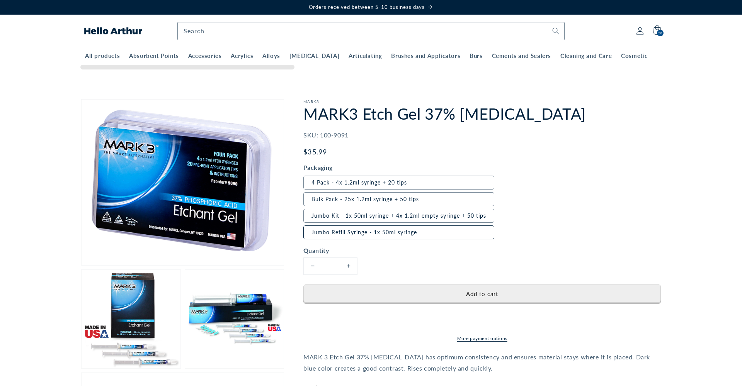
click at [401, 232] on label "Jumbo Refill Syringe - 1x 50ml syringe" at bounding box center [398, 233] width 191 height 14
click at [398, 215] on label "Jumbo Kit - 1x 50ml syringe + 4x 1.2ml empty syringe + 50 tips" at bounding box center [398, 216] width 191 height 14
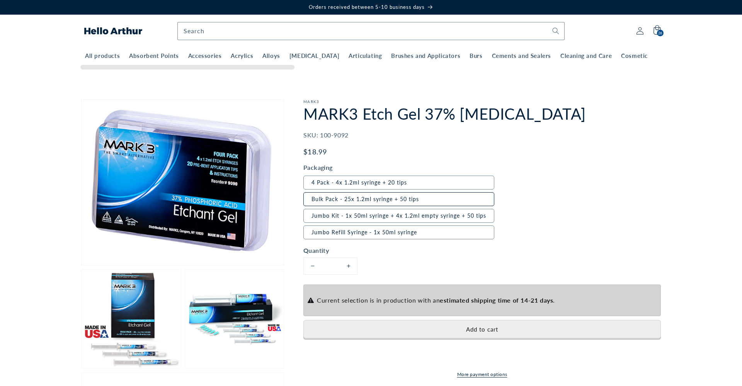
click at [394, 196] on label "Bulk Pack - 25x 1.2ml syringe + 50 tips" at bounding box center [398, 199] width 191 height 14
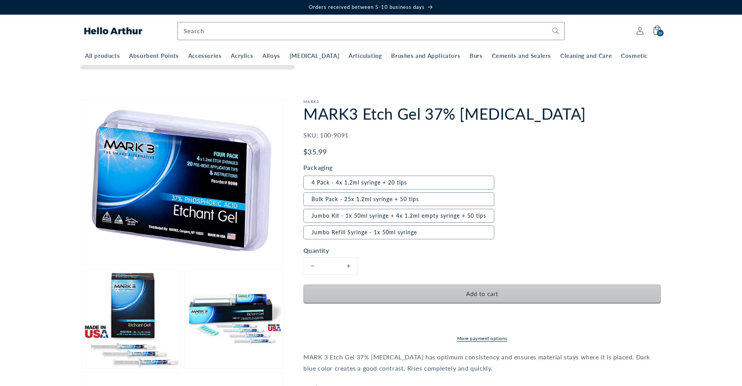
click at [486, 290] on span "Add to cart" at bounding box center [482, 293] width 32 height 7
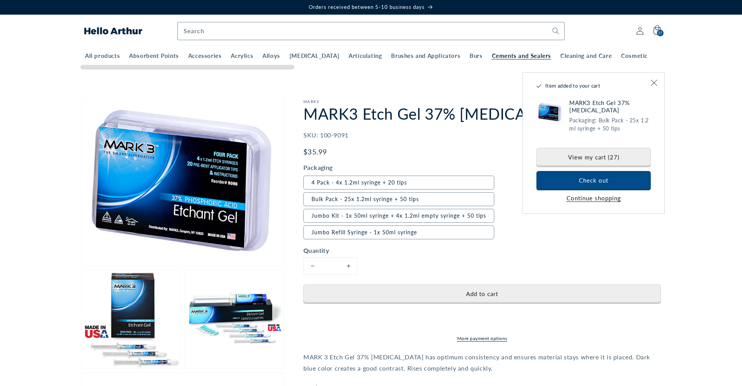
click at [515, 57] on span "Cements and Sealers" at bounding box center [521, 56] width 59 height 8
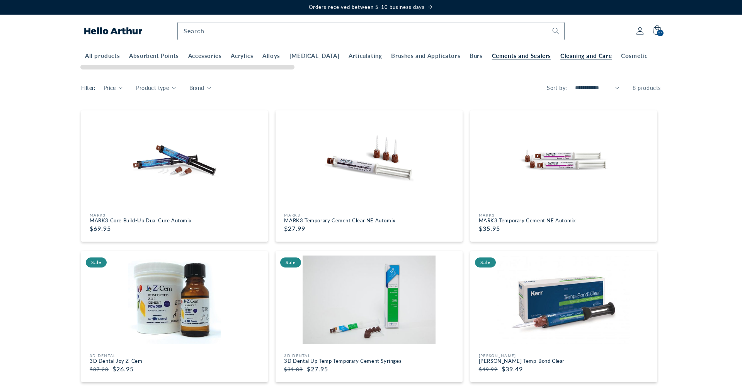
drag, startPoint x: 0, startPoint y: 0, endPoint x: 556, endPoint y: 57, distance: 558.7
click at [560, 57] on span "Cleaning and Care" at bounding box center [585, 56] width 51 height 8
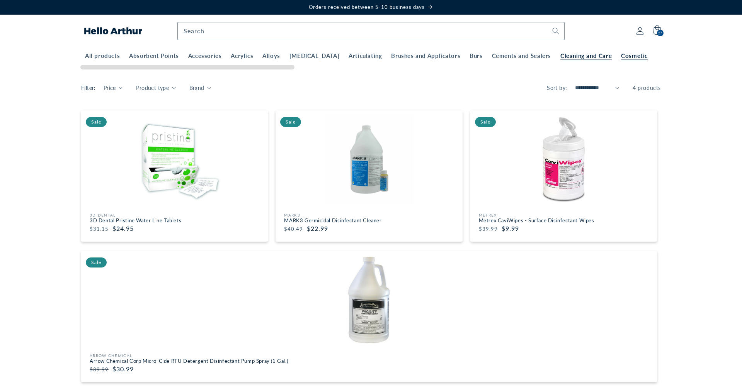
click at [621, 56] on span "Cosmetic" at bounding box center [634, 56] width 27 height 8
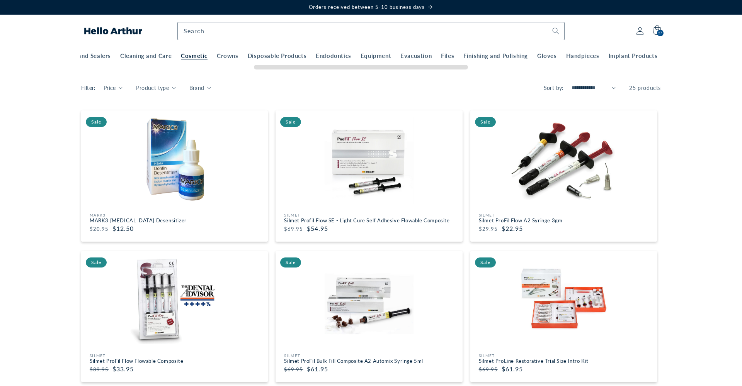
click at [189, 56] on span "Crowns" at bounding box center [200, 56] width 22 height 8
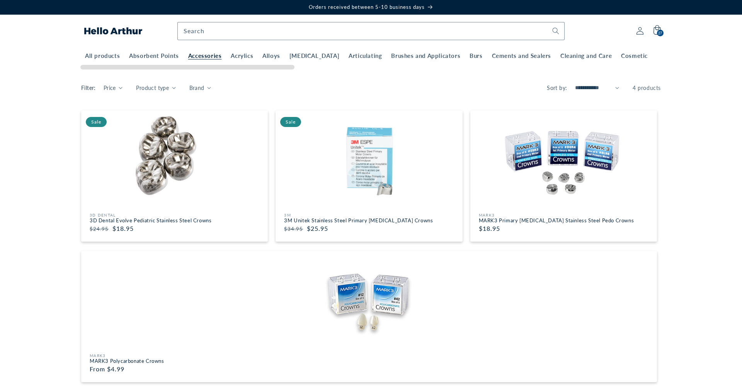
click at [208, 59] on span "Accessories" at bounding box center [205, 56] width 34 height 8
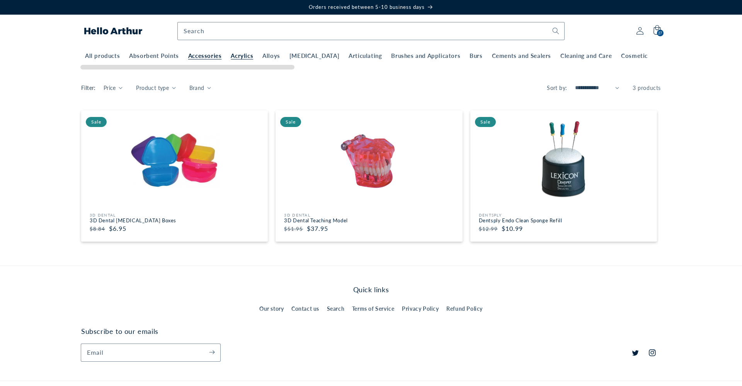
click at [251, 59] on link "Acrylics" at bounding box center [242, 54] width 32 height 12
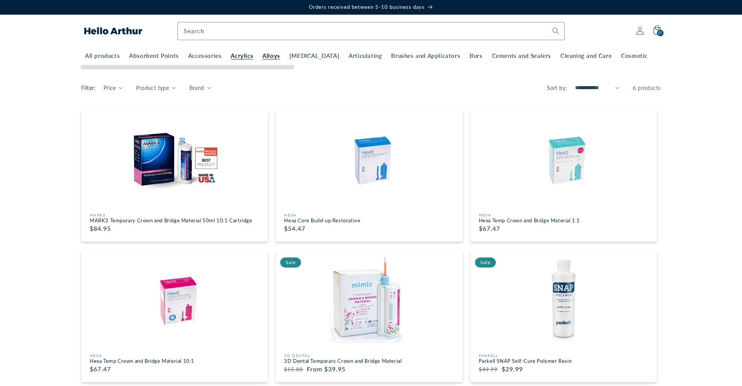
click at [265, 58] on span "Alloys" at bounding box center [271, 56] width 18 height 8
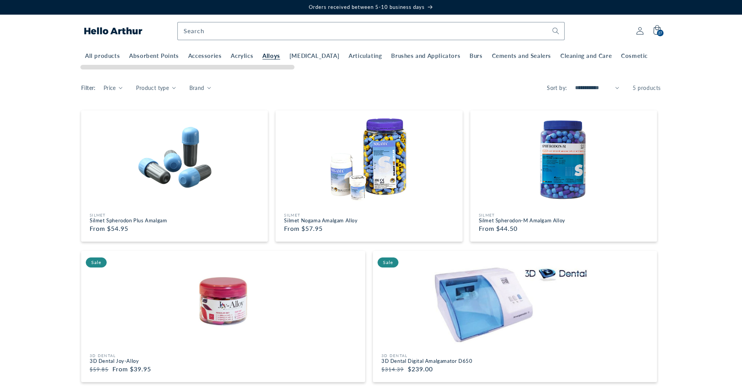
click at [302, 60] on div "All products Absorbent Points Accessories Acrylics Alloys [MEDICAL_DATA] Articu…" at bounding box center [368, 60] width 576 height 24
click at [411, 56] on span "Brushes and Applicators" at bounding box center [425, 56] width 69 height 8
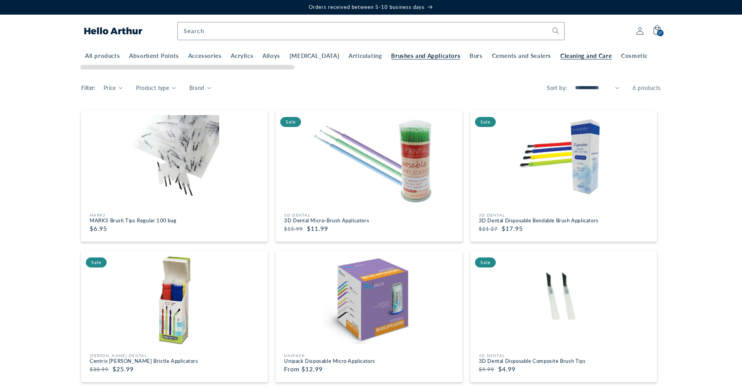
click at [580, 56] on span "Cleaning and Care" at bounding box center [585, 56] width 51 height 8
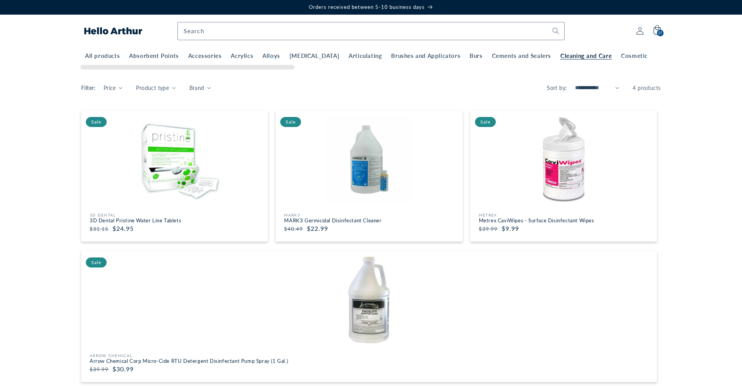
click at [621, 56] on span "Cosmetic" at bounding box center [634, 56] width 27 height 8
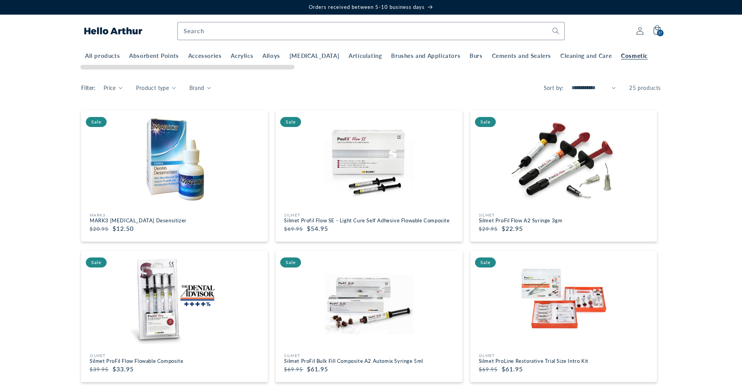
click at [657, 55] on span "Crowns" at bounding box center [668, 56] width 22 height 8
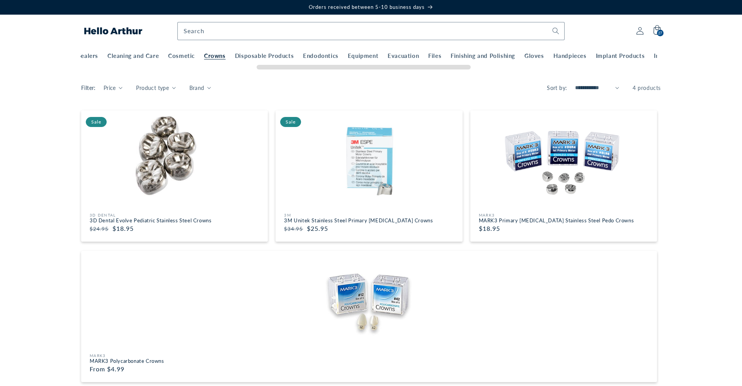
click at [429, 76] on body "Skip to content Orders received between 5-10 business days Products Products Al…" at bounding box center [371, 295] width 742 height 590
click at [209, 57] on span "Disposable Products" at bounding box center [236, 56] width 59 height 8
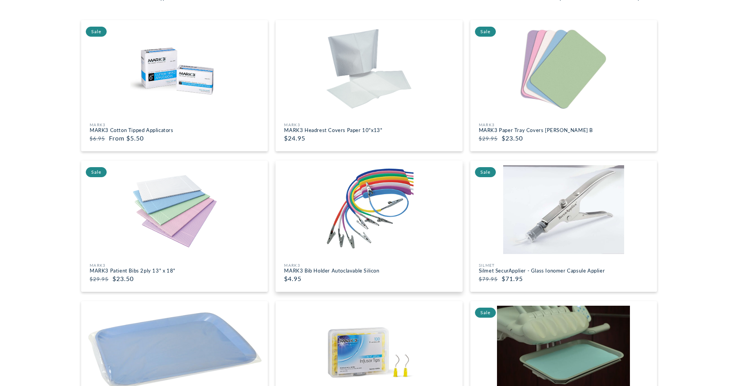
scroll to position [92, 0]
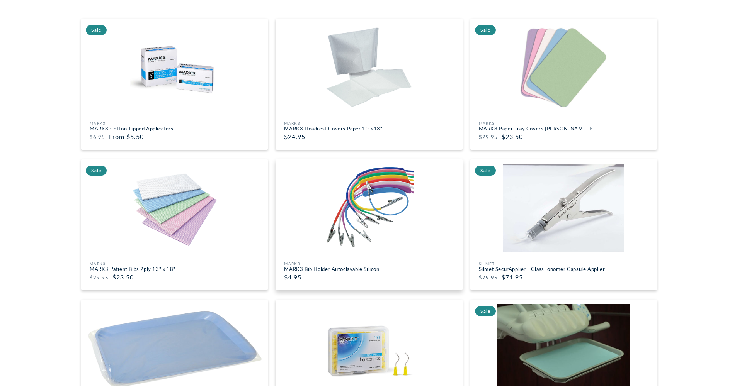
click at [351, 246] on img at bounding box center [369, 208] width 182 height 89
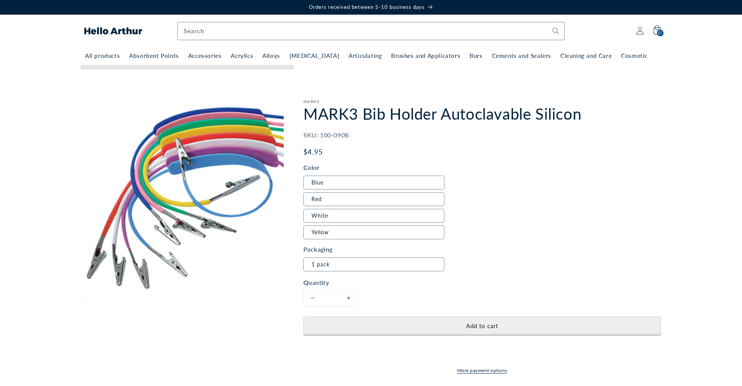
click at [353, 299] on button "Increase quantity for MARK3 Bib Holder Autoclavable Silicon" at bounding box center [348, 298] width 17 height 17
click at [348, 299] on button "Increase quantity for MARK3 Bib Holder Autoclavable Silicon" at bounding box center [348, 298] width 17 height 17
click at [349, 297] on button "Increase quantity for MARK3 Bib Holder Autoclavable Silicon" at bounding box center [348, 298] width 17 height 17
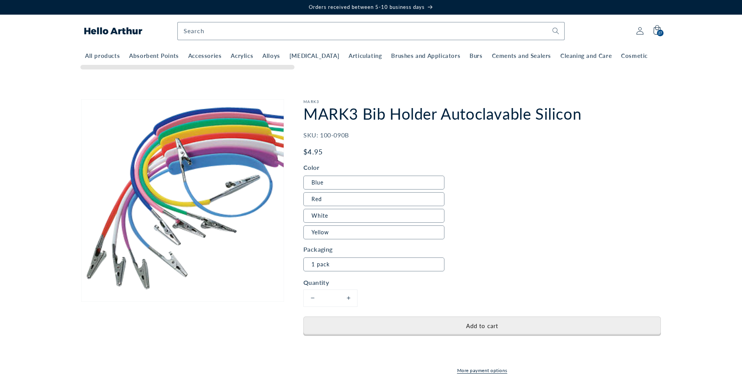
click at [349, 297] on button "Increase quantity for MARK3 Bib Holder Autoclavable Silicon" at bounding box center [348, 298] width 17 height 17
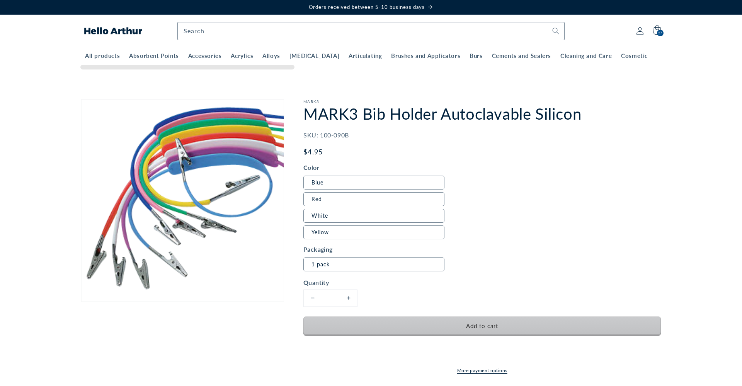
click at [476, 326] on span "Add to cart" at bounding box center [482, 326] width 32 height 7
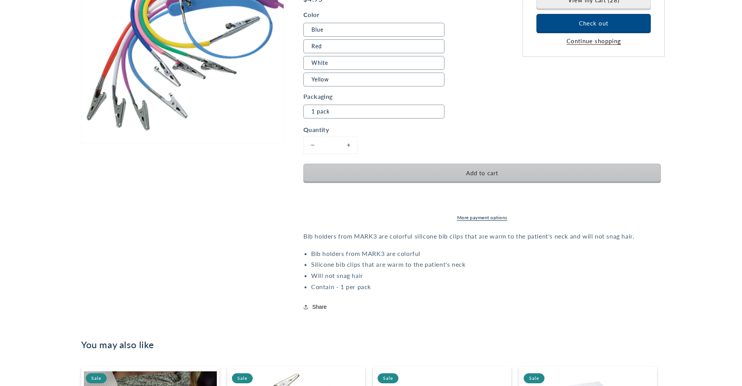
scroll to position [160, 0]
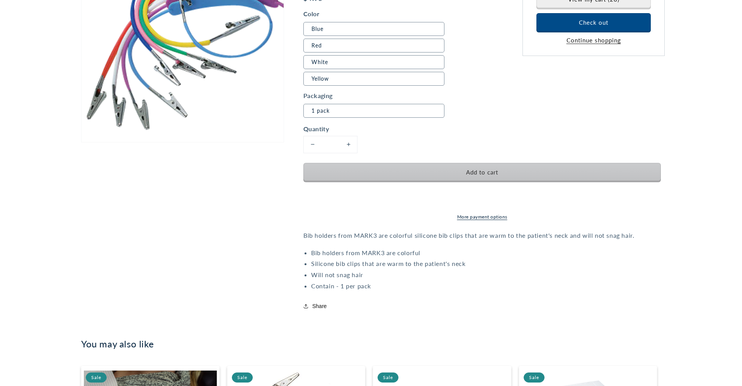
click at [482, 175] on span "Add to cart" at bounding box center [482, 172] width 32 height 7
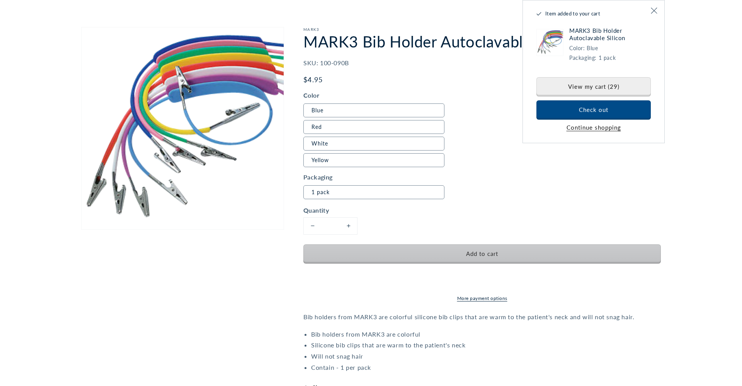
click at [496, 251] on span "Add to cart" at bounding box center [482, 253] width 32 height 7
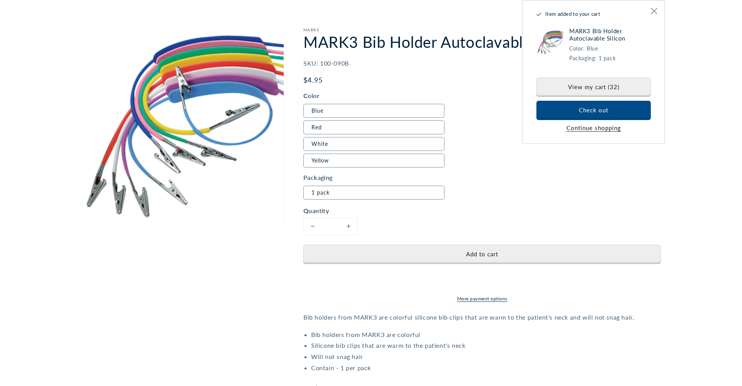
scroll to position [0, 0]
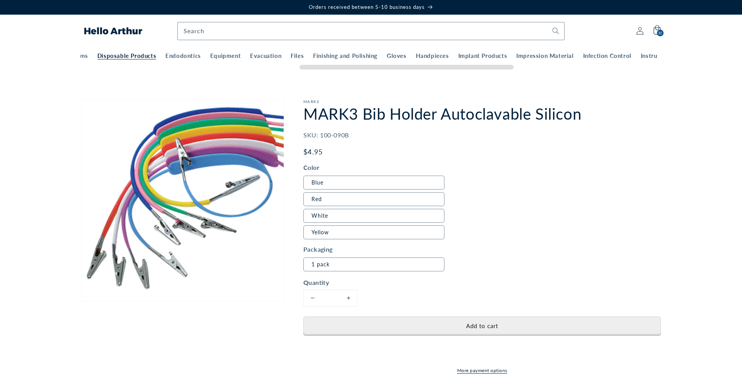
click at [110, 55] on span "Disposable Products" at bounding box center [126, 56] width 59 height 8
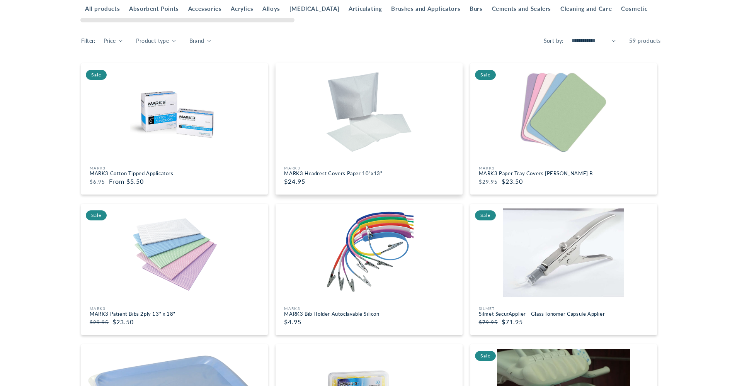
scroll to position [48, 0]
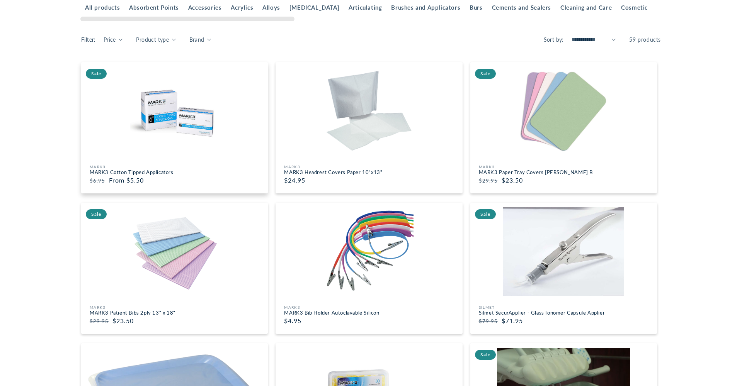
click at [191, 155] on img at bounding box center [174, 111] width 182 height 89
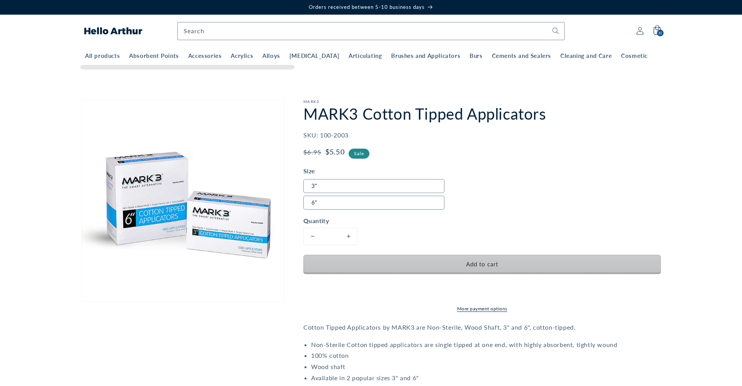
scroll to position [0, 0]
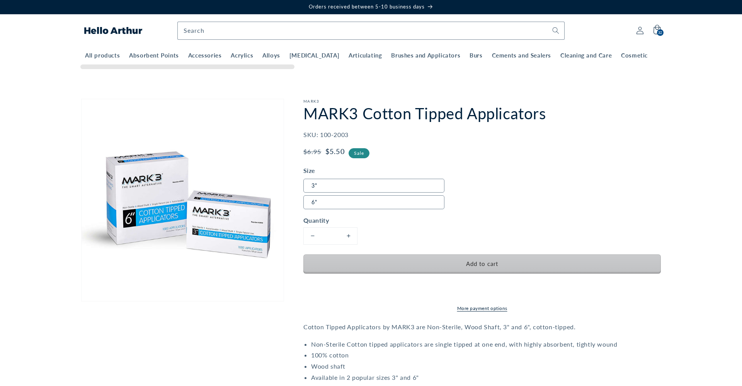
click at [473, 262] on span "Add to cart" at bounding box center [482, 263] width 32 height 7
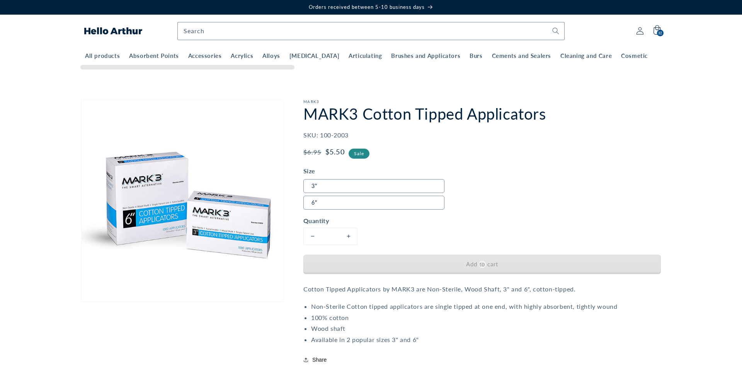
scroll to position [0, 0]
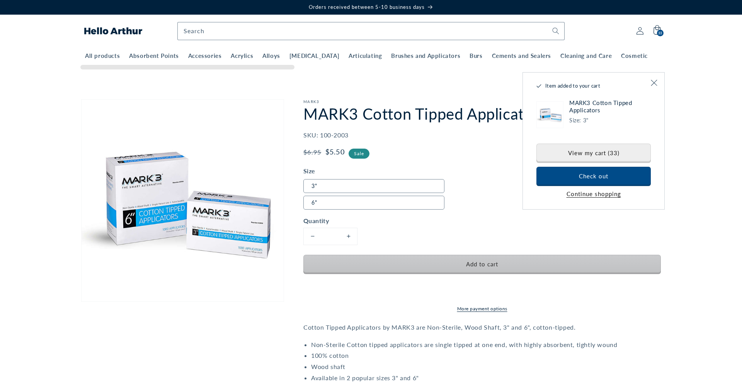
click at [477, 264] on span "Add to cart" at bounding box center [482, 264] width 32 height 7
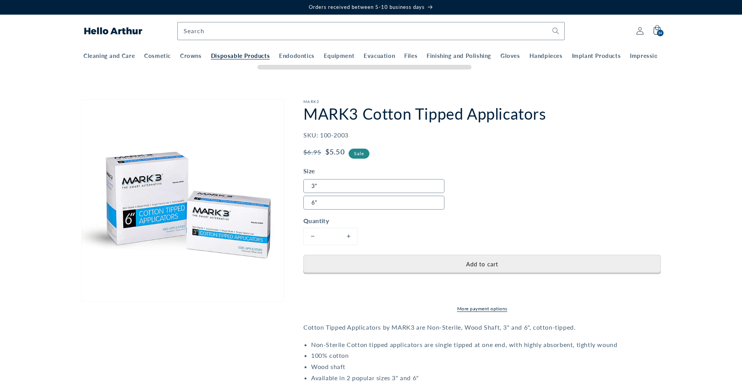
click at [211, 56] on span "Disposable Products" at bounding box center [240, 56] width 59 height 8
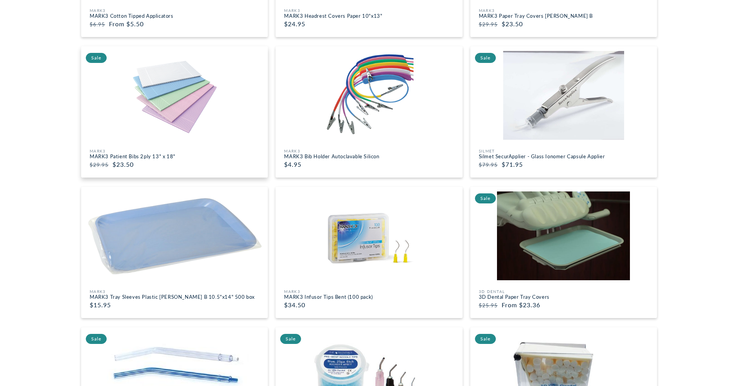
scroll to position [205, 0]
click at [159, 117] on img at bounding box center [174, 95] width 182 height 89
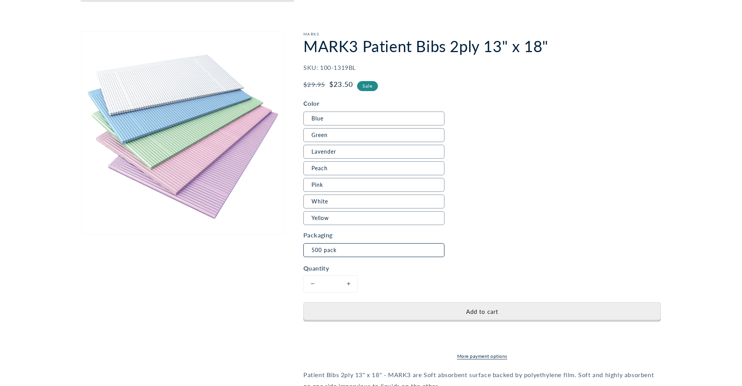
scroll to position [68, 0]
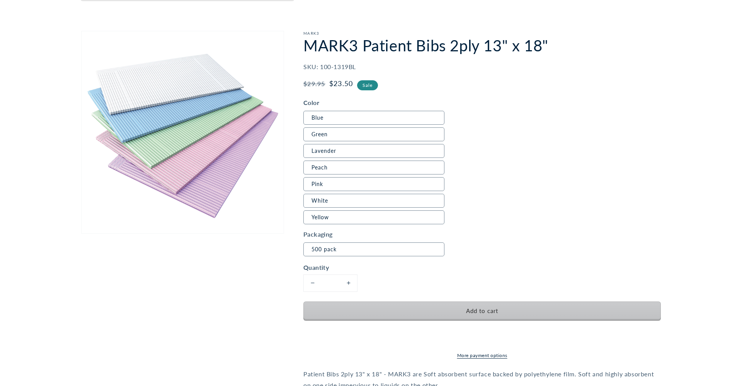
click at [489, 311] on span "Add to cart" at bounding box center [482, 310] width 32 height 7
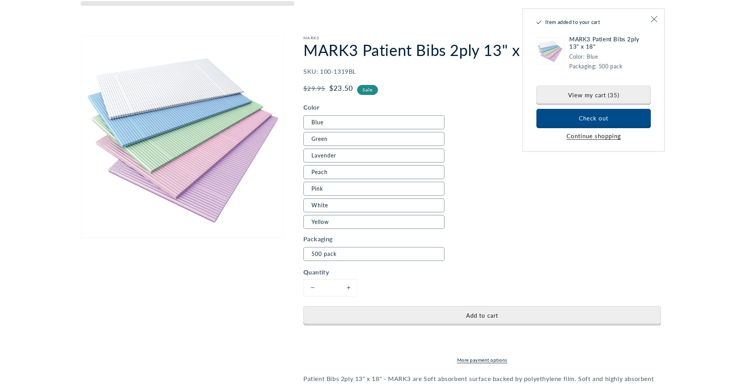
scroll to position [67, 0]
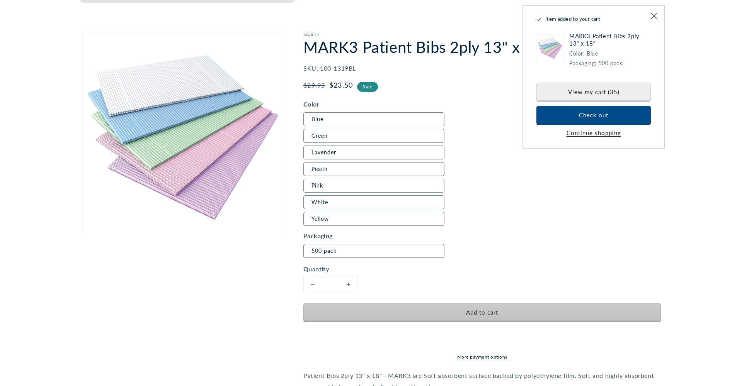
click at [489, 311] on span "Add to cart" at bounding box center [482, 312] width 32 height 7
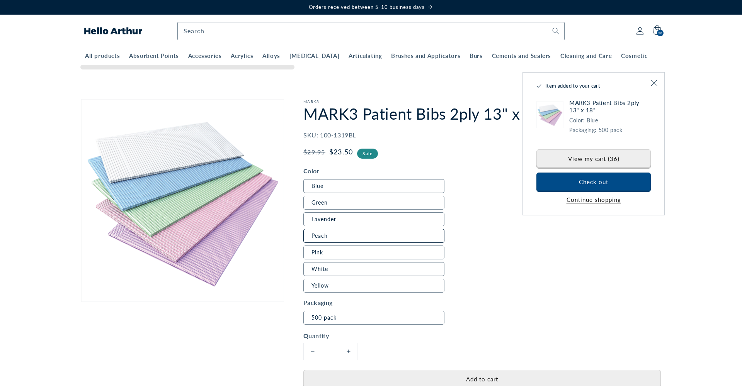
scroll to position [0, 0]
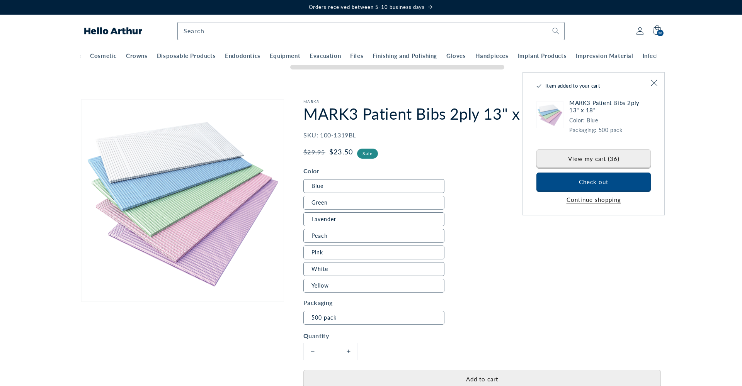
click at [499, 65] on div at bounding box center [397, 67] width 214 height 5
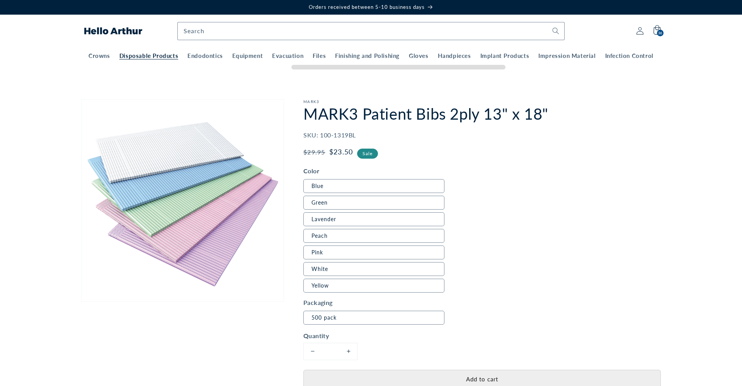
click at [143, 55] on span "Disposable Products" at bounding box center [148, 56] width 59 height 8
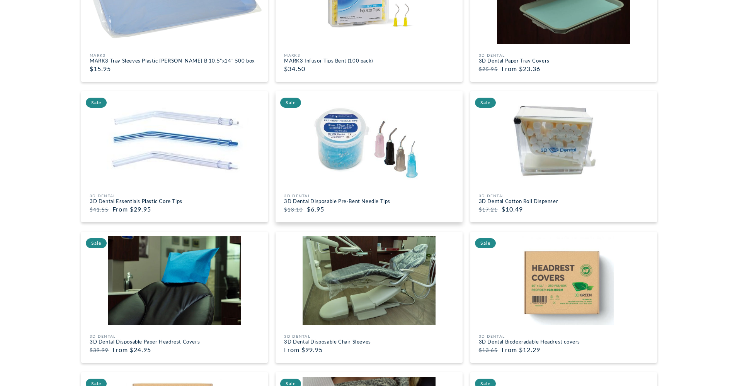
scroll to position [442, 0]
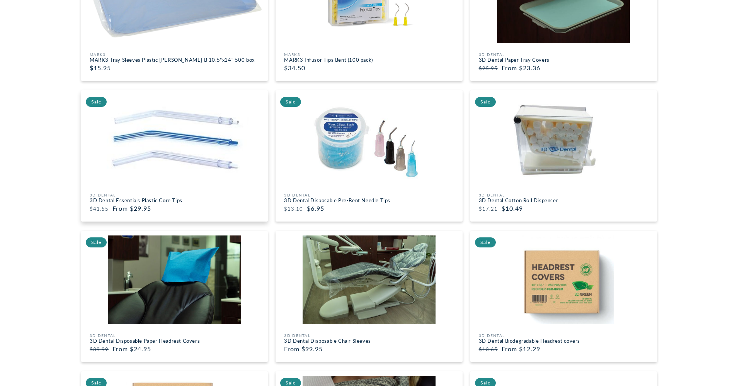
click at [219, 177] on img at bounding box center [174, 139] width 182 height 89
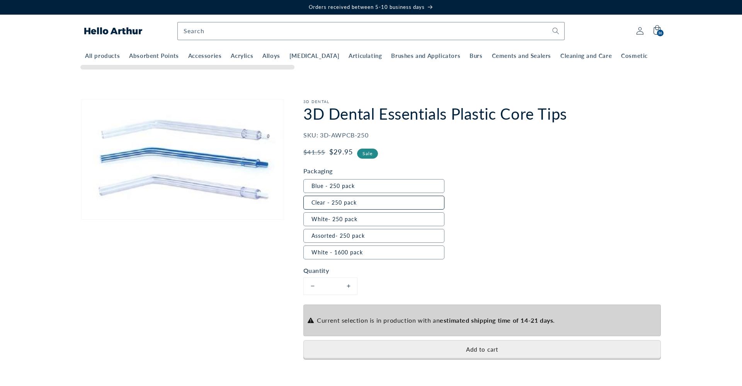
click at [353, 203] on label "Clear - 250 pack" at bounding box center [373, 203] width 141 height 14
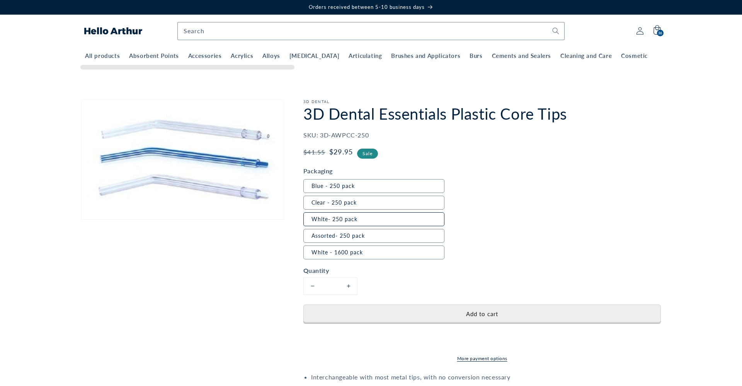
click at [363, 220] on label "White- 250 pack" at bounding box center [373, 219] width 141 height 14
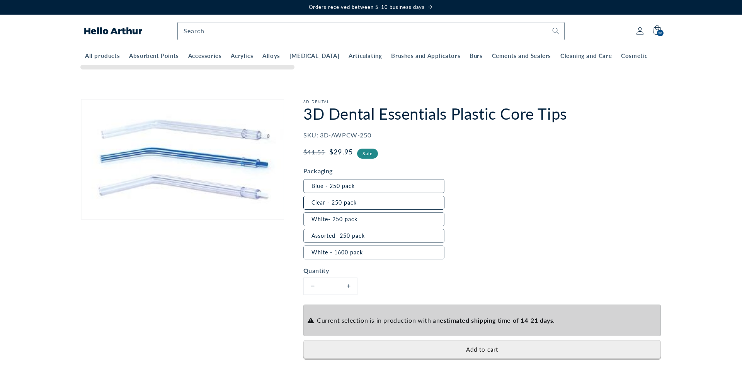
click at [358, 202] on label "Clear - 250 pack" at bounding box center [373, 203] width 141 height 14
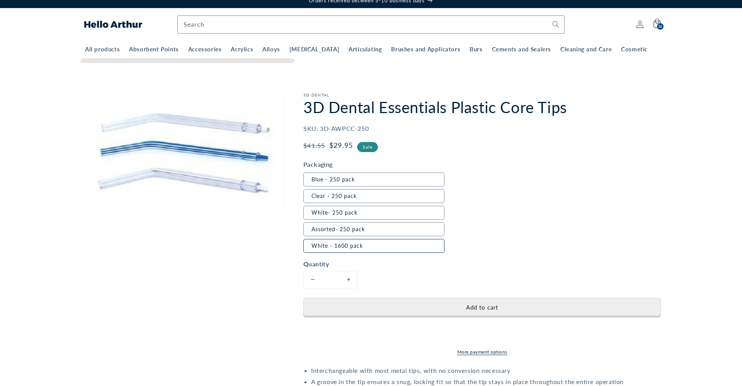
click at [366, 251] on label "White - 1600 pack" at bounding box center [373, 246] width 141 height 14
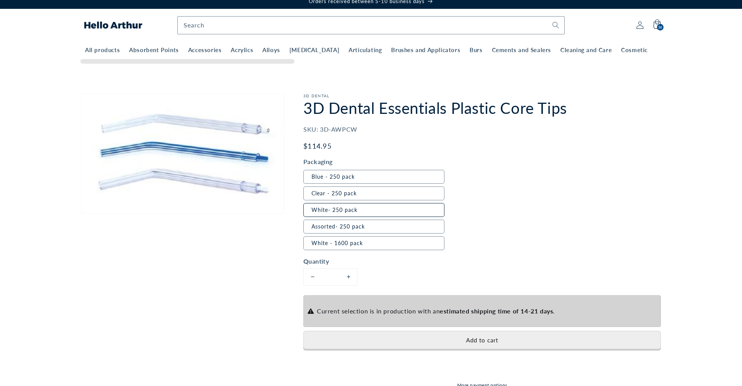
scroll to position [6, 0]
click at [355, 194] on label "Clear - 250 pack" at bounding box center [373, 194] width 141 height 14
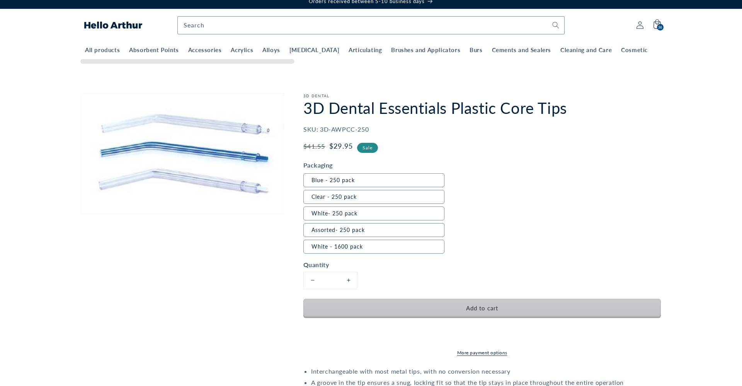
click at [489, 305] on span "Add to cart" at bounding box center [482, 308] width 32 height 7
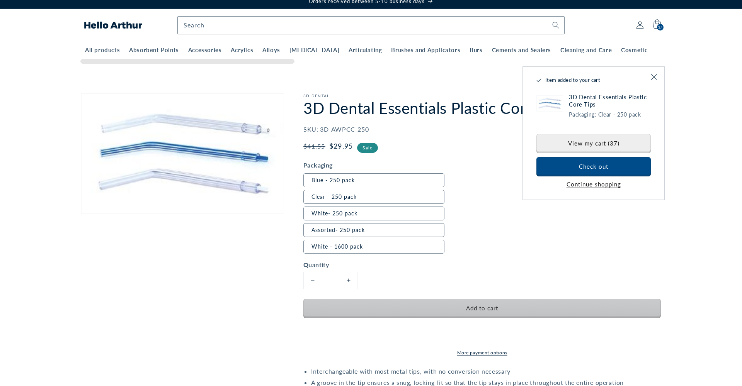
click at [489, 305] on span "Add to cart" at bounding box center [482, 308] width 32 height 7
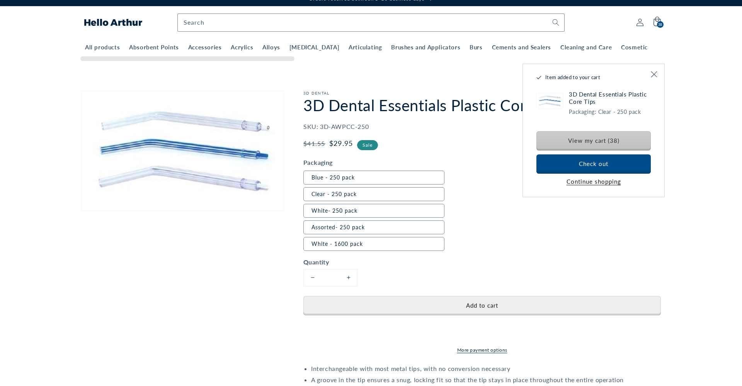
scroll to position [10, 1]
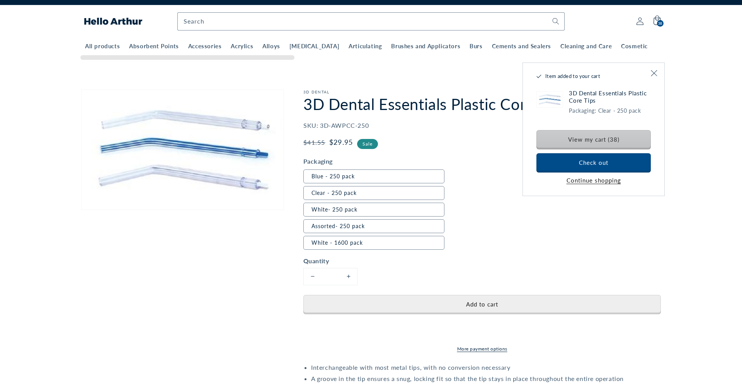
click at [584, 142] on link "View my cart (38)" at bounding box center [593, 139] width 114 height 19
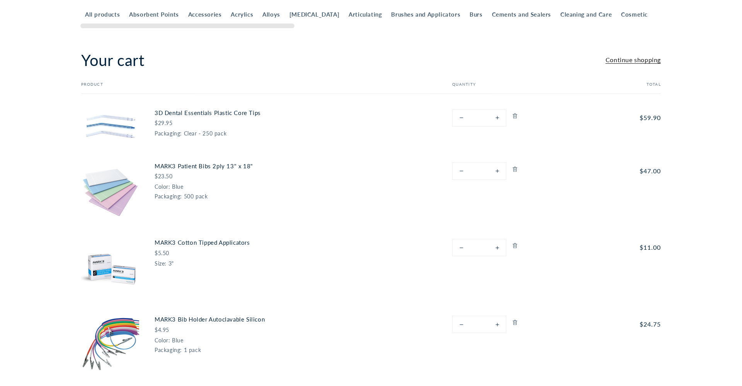
scroll to position [42, 0]
click at [516, 115] on icon "Remove 3D Dental Essentials Plastic Core Tips - Clear - 250 pack" at bounding box center [515, 115] width 6 height 6
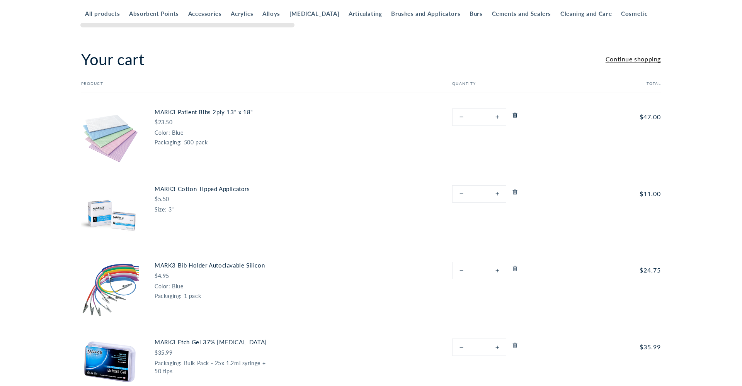
click at [515, 115] on icon at bounding box center [515, 115] width 6 height 6
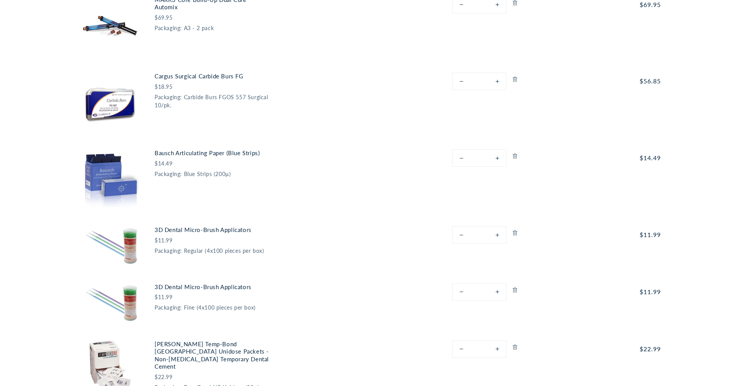
scroll to position [597, 0]
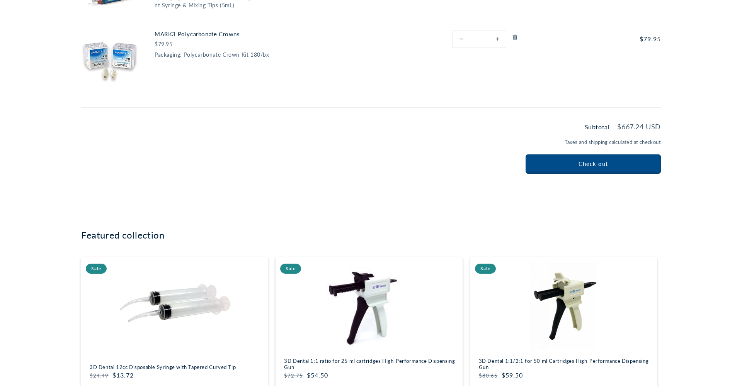
click at [238, 68] on td "MARK3 Polycarbonate Crowns $79.95 Packaging: Polycarbonate Crown Kit 180/bx" at bounding box center [284, 53] width 290 height 77
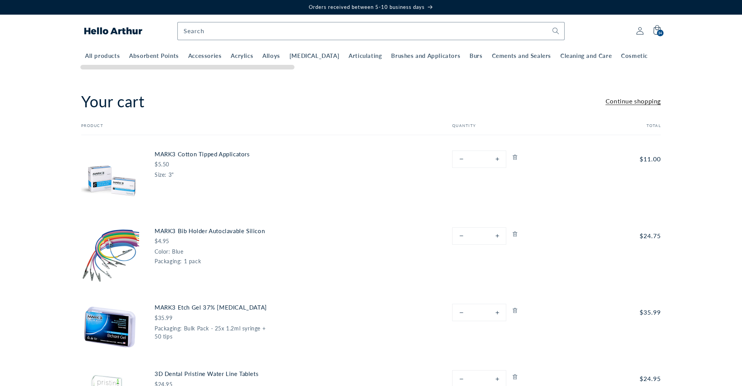
scroll to position [0, 0]
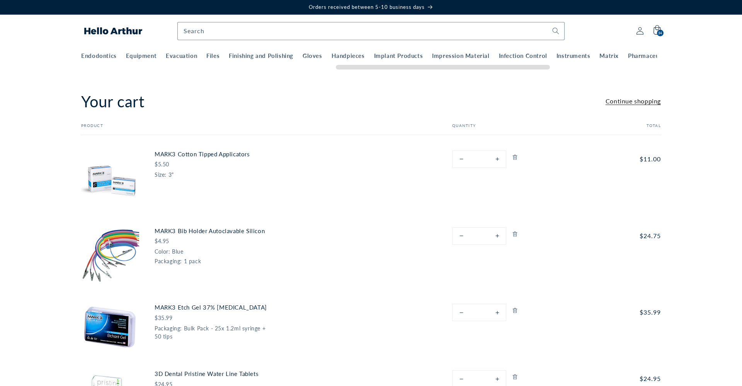
click at [519, 56] on span "Instruments" at bounding box center [536, 56] width 34 height 8
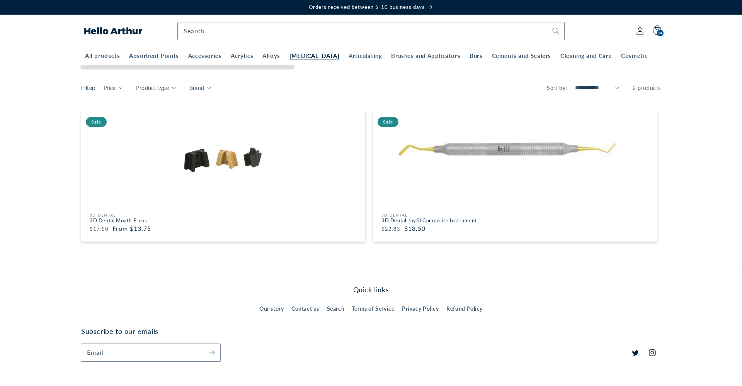
click at [315, 56] on span "[MEDICAL_DATA]" at bounding box center [314, 56] width 50 height 8
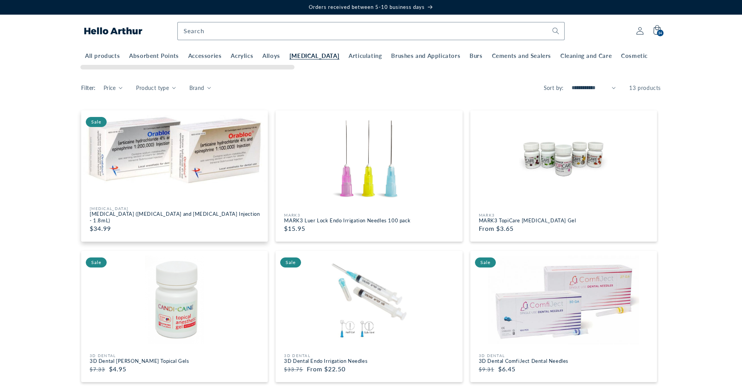
scroll to position [1, 0]
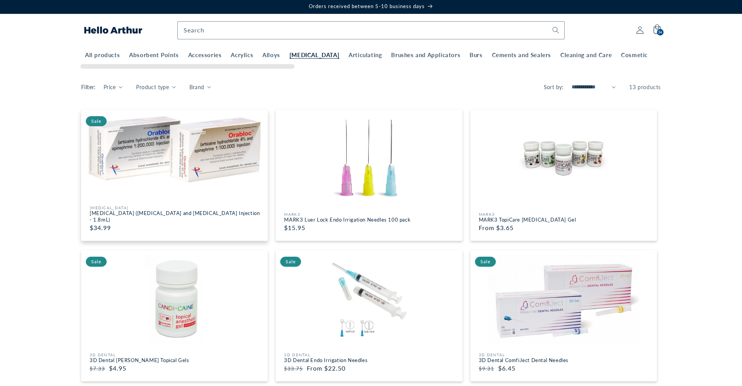
click at [205, 168] on img at bounding box center [174, 149] width 182 height 70
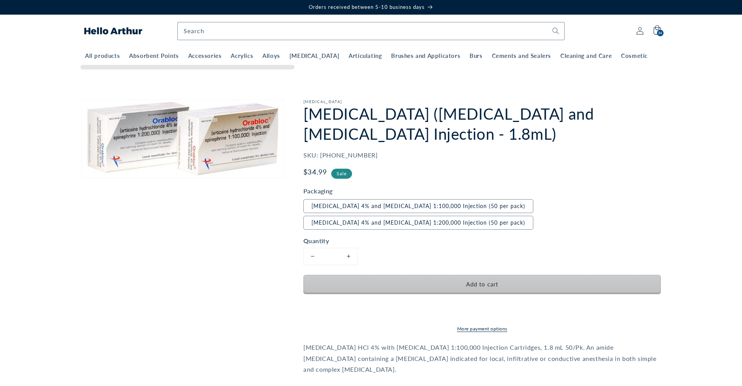
scroll to position [0, 0]
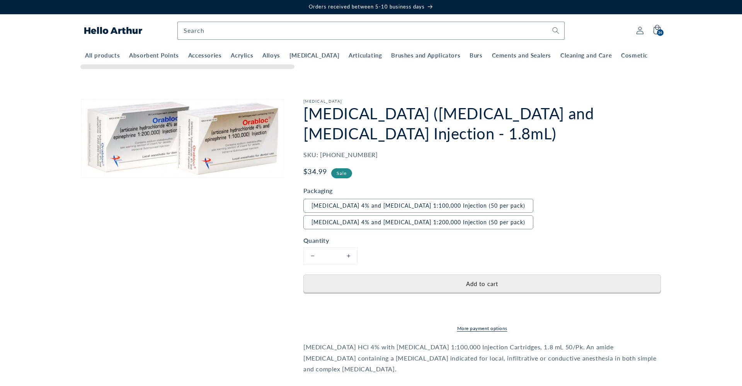
click at [347, 255] on button "Increase quantity for [MEDICAL_DATA] ([MEDICAL_DATA] and [MEDICAL_DATA] Injecti…" at bounding box center [348, 256] width 17 height 17
click at [346, 255] on button "Increase quantity for [MEDICAL_DATA] ([MEDICAL_DATA] and [MEDICAL_DATA] Injecti…" at bounding box center [348, 256] width 17 height 17
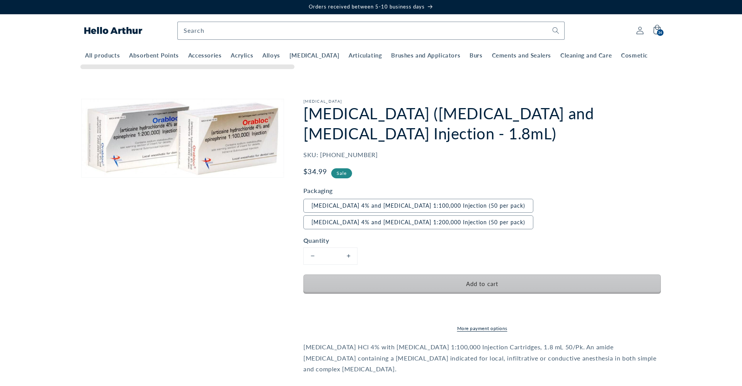
click at [472, 284] on span "Add to cart" at bounding box center [482, 283] width 32 height 7
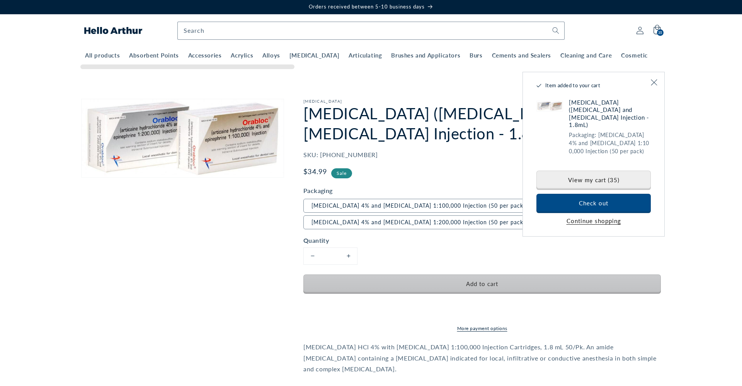
click at [472, 284] on span "Add to cart" at bounding box center [482, 283] width 32 height 7
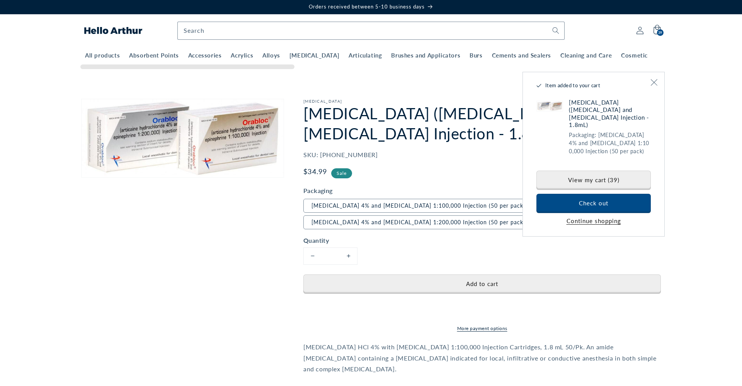
click at [655, 82] on icon "Close" at bounding box center [653, 82] width 7 height 7
